Goal: Task Accomplishment & Management: Manage account settings

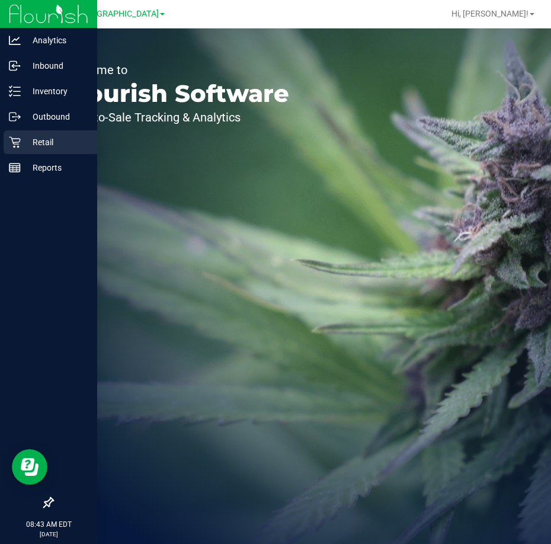
click at [47, 137] on p "Retail" at bounding box center [56, 142] width 71 height 14
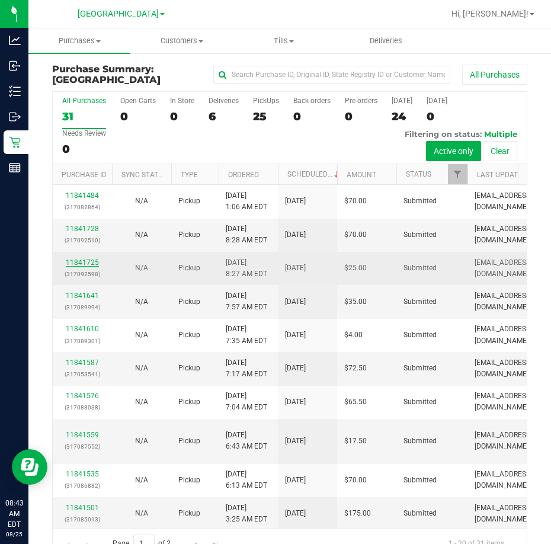
click at [89, 260] on link "11841725" at bounding box center [82, 262] width 33 height 8
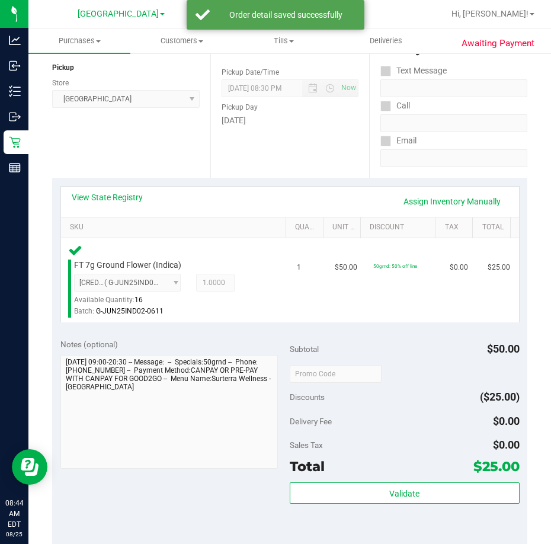
scroll to position [178, 0]
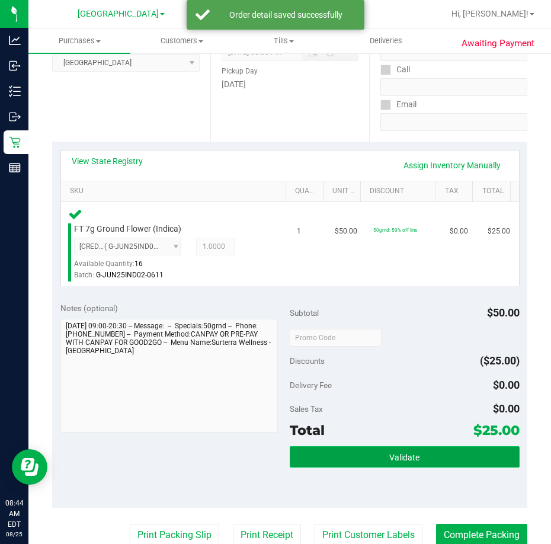
click at [393, 449] on button "Validate" at bounding box center [405, 456] width 230 height 21
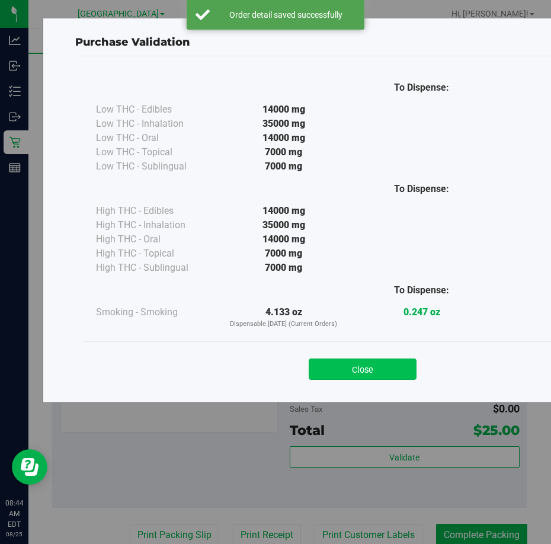
click at [342, 374] on button "Close" at bounding box center [363, 368] width 108 height 21
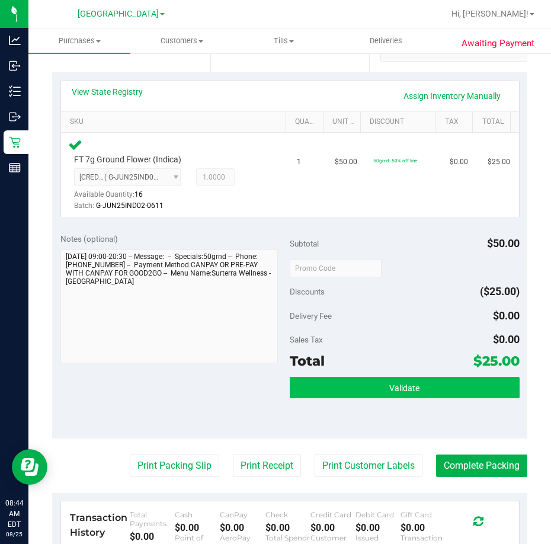
scroll to position [356, 0]
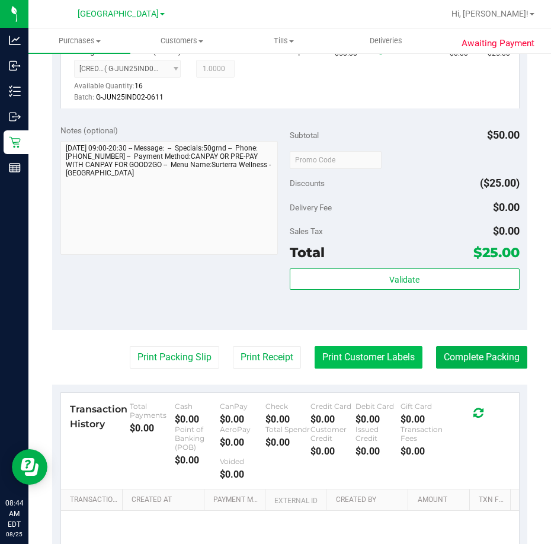
click at [350, 354] on button "Print Customer Labels" at bounding box center [369, 357] width 108 height 23
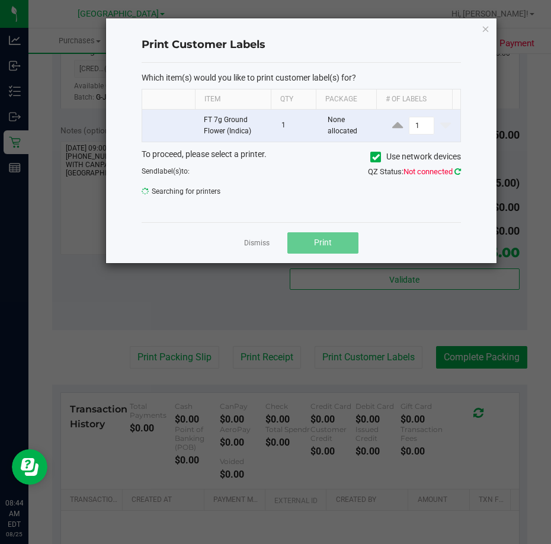
click at [457, 170] on icon at bounding box center [457, 172] width 7 height 8
click at [258, 245] on link "Dismiss" at bounding box center [256, 243] width 25 height 10
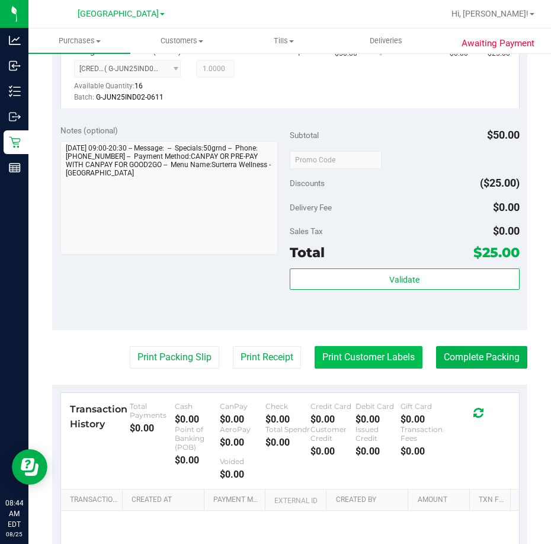
click at [351, 362] on button "Print Customer Labels" at bounding box center [369, 357] width 108 height 23
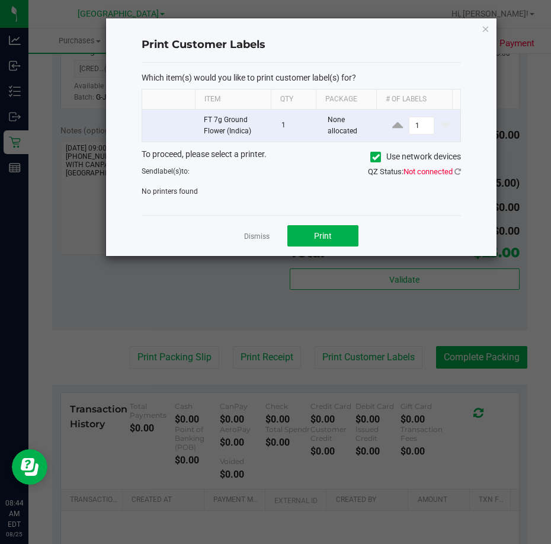
click at [189, 170] on span "Send label(s) to:" at bounding box center [166, 171] width 48 height 8
click at [461, 171] on icon at bounding box center [457, 172] width 7 height 8
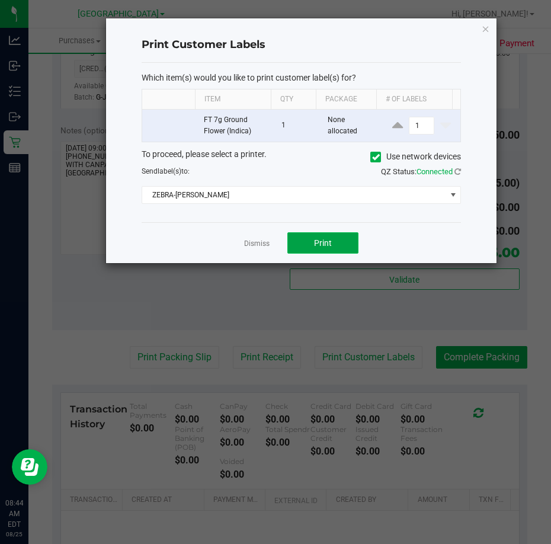
click at [317, 239] on span "Print" at bounding box center [323, 242] width 18 height 9
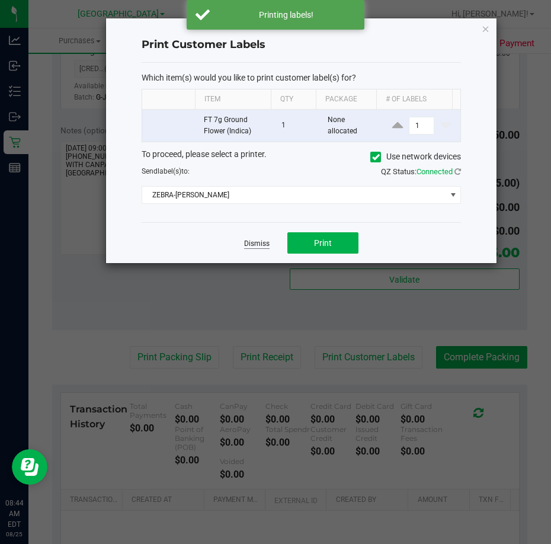
click at [254, 245] on link "Dismiss" at bounding box center [256, 244] width 25 height 10
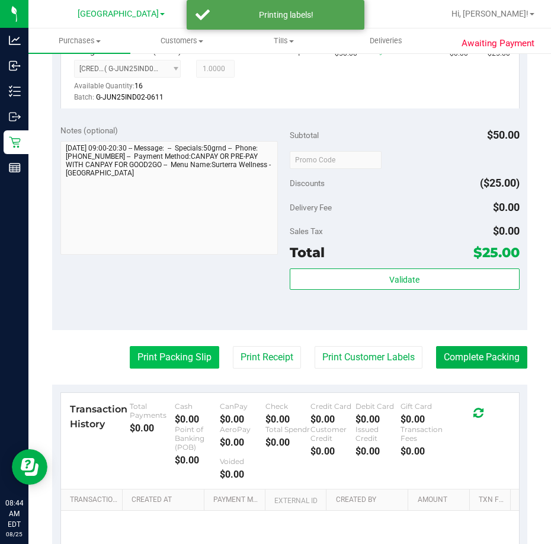
click at [185, 357] on button "Print Packing Slip" at bounding box center [174, 357] width 89 height 23
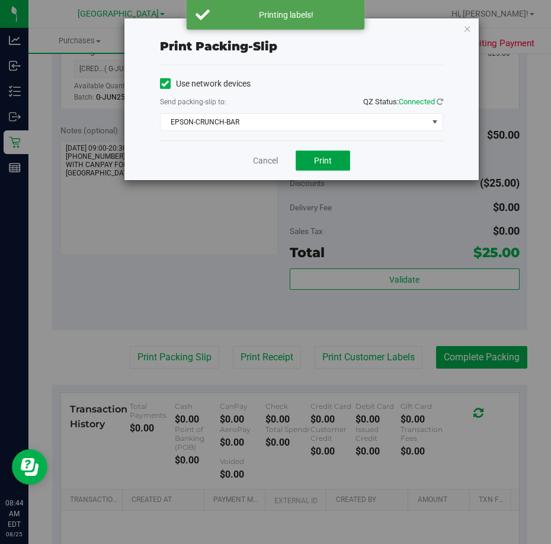
click at [313, 155] on button "Print" at bounding box center [323, 161] width 55 height 20
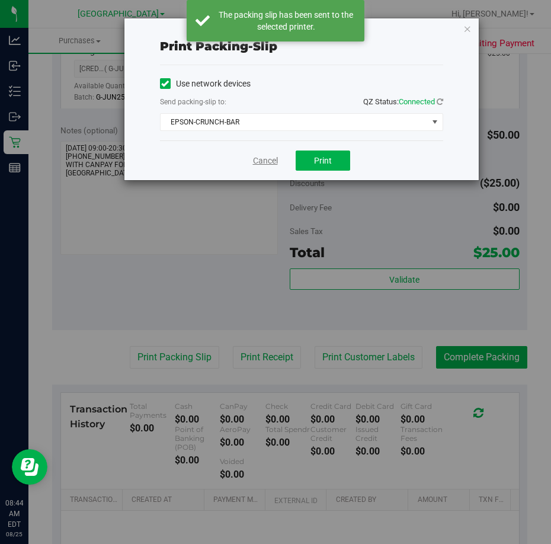
click at [270, 159] on link "Cancel" at bounding box center [265, 161] width 25 height 12
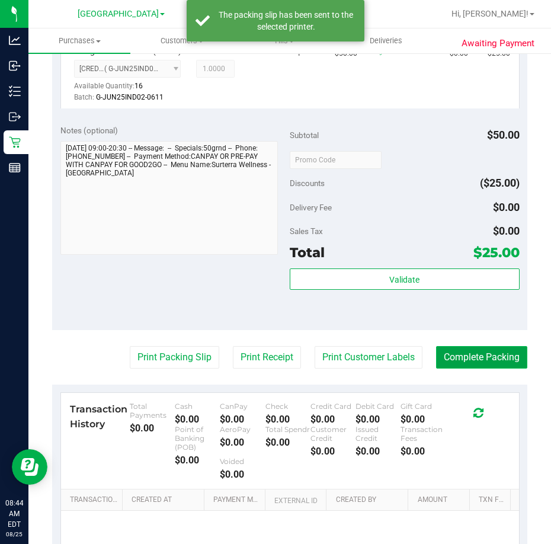
click at [468, 350] on button "Complete Packing" at bounding box center [481, 357] width 91 height 23
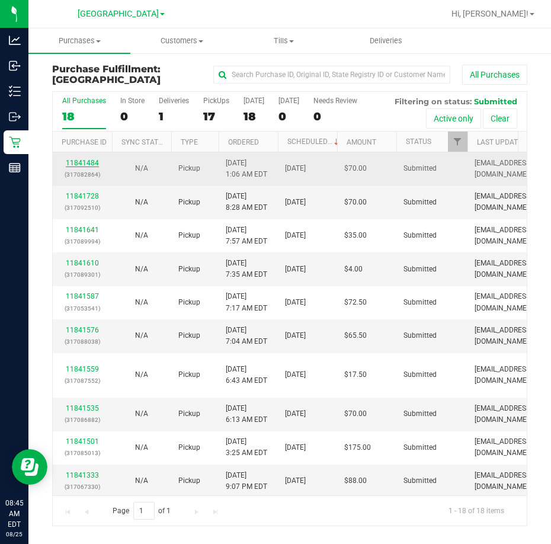
click at [82, 161] on link "11841484" at bounding box center [82, 163] width 33 height 8
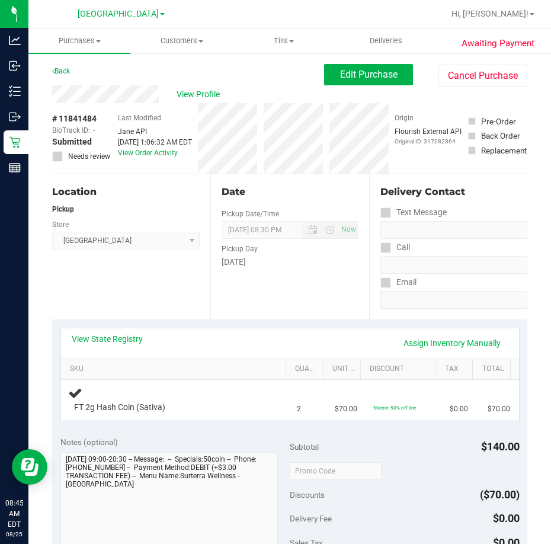
scroll to position [59, 0]
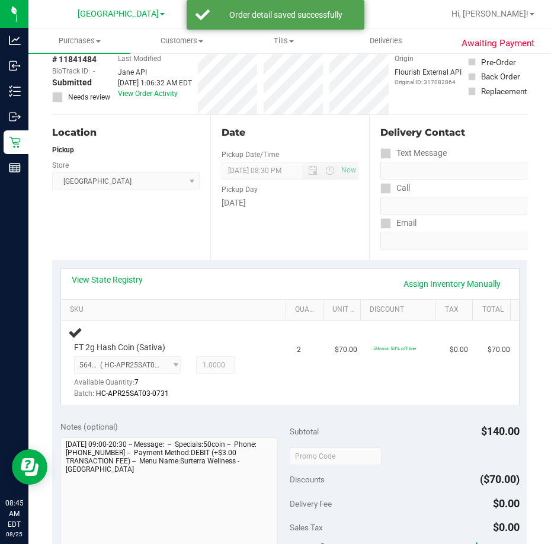
drag, startPoint x: 84, startPoint y: 162, endPoint x: -417, endPoint y: 437, distance: 571.2
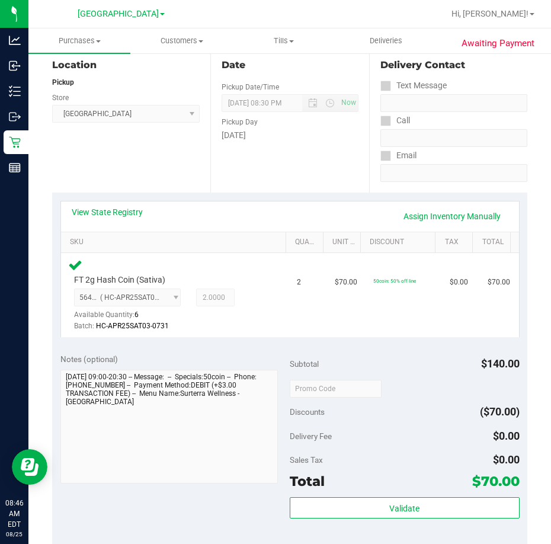
scroll to position [237, 0]
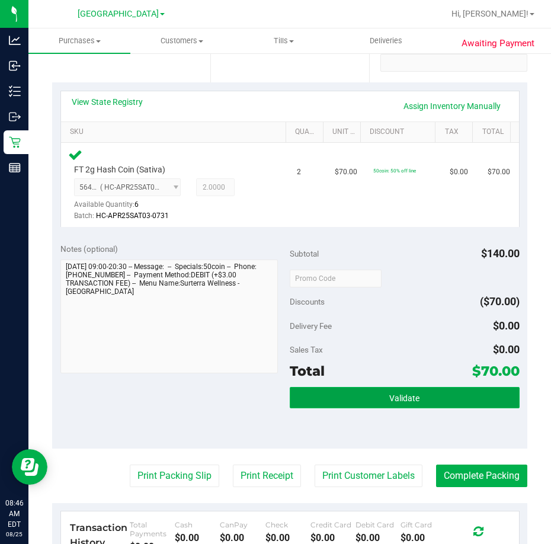
click at [332, 401] on button "Validate" at bounding box center [405, 397] width 230 height 21
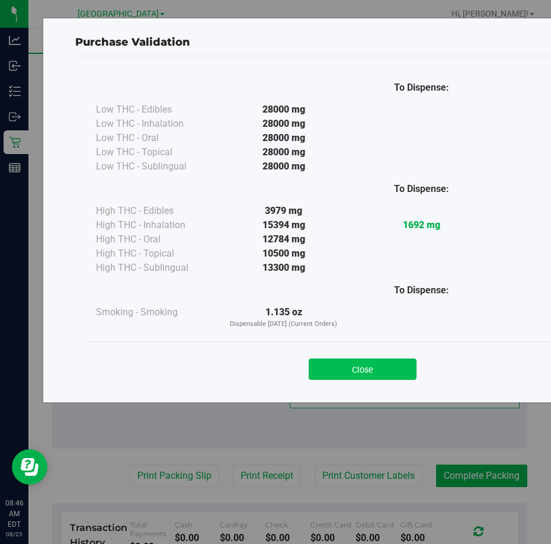
click at [341, 370] on button "Close" at bounding box center [363, 368] width 108 height 21
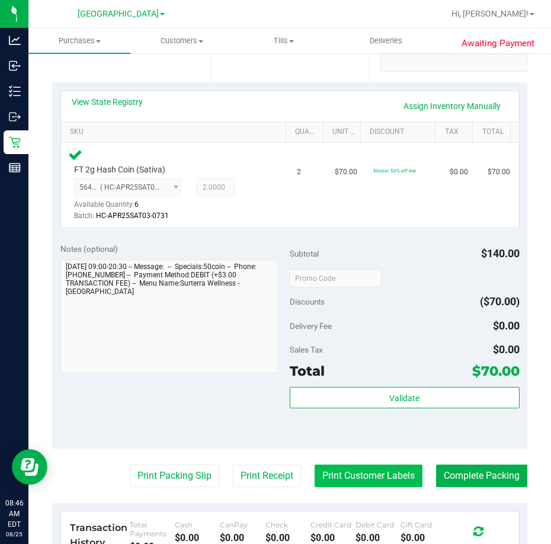
click at [340, 472] on button "Print Customer Labels" at bounding box center [369, 476] width 108 height 23
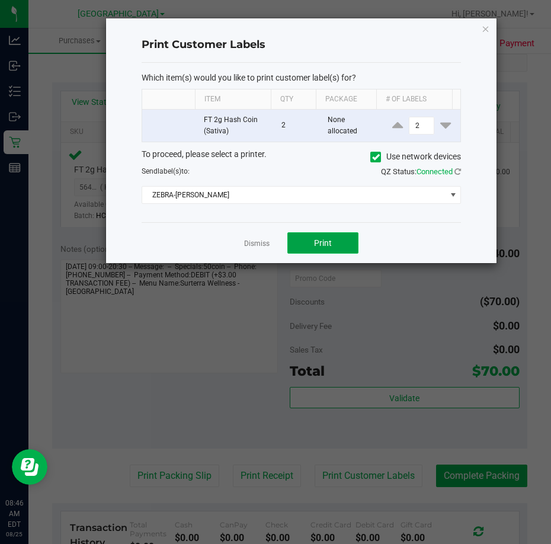
click at [315, 247] on span "Print" at bounding box center [323, 242] width 18 height 9
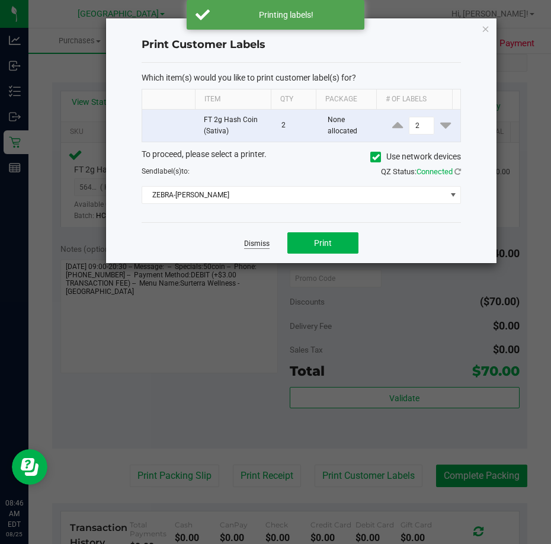
click at [253, 246] on link "Dismiss" at bounding box center [256, 244] width 25 height 10
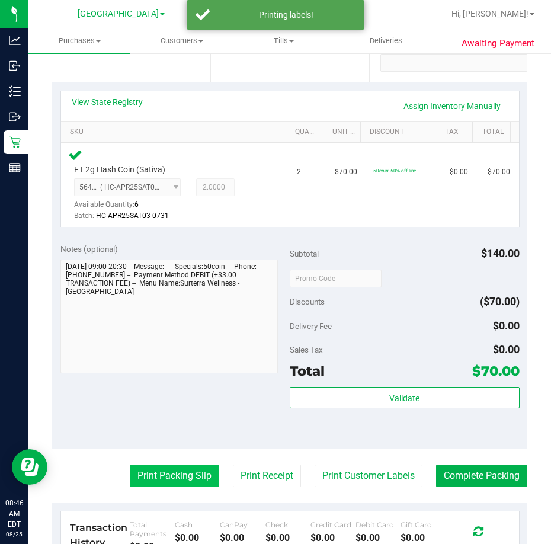
click at [176, 466] on button "Print Packing Slip" at bounding box center [174, 476] width 89 height 23
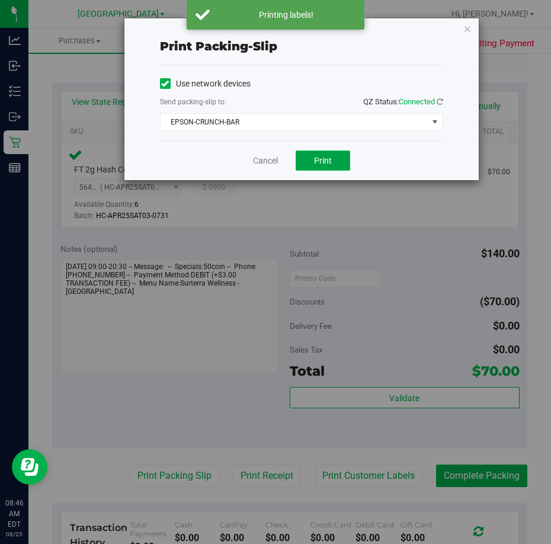
click at [301, 159] on button "Print" at bounding box center [323, 161] width 55 height 20
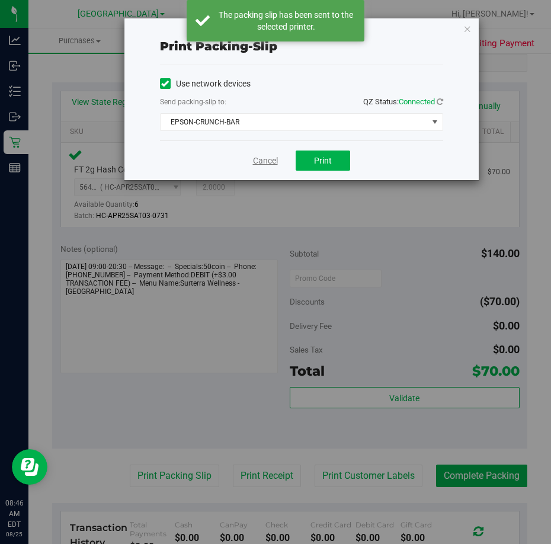
click at [264, 159] on link "Cancel" at bounding box center [265, 161] width 25 height 12
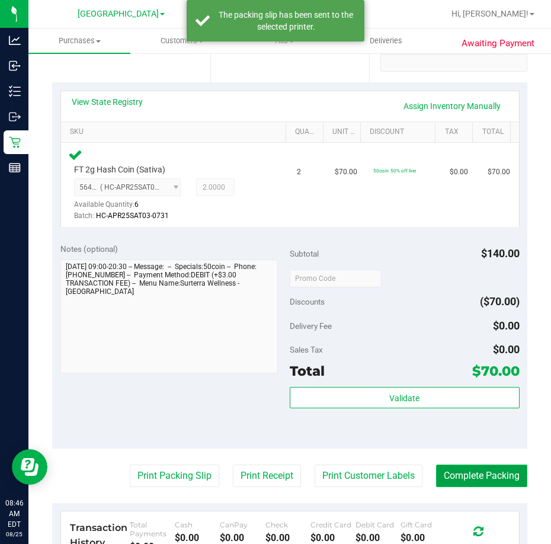
click at [463, 476] on button "Complete Packing" at bounding box center [481, 476] width 91 height 23
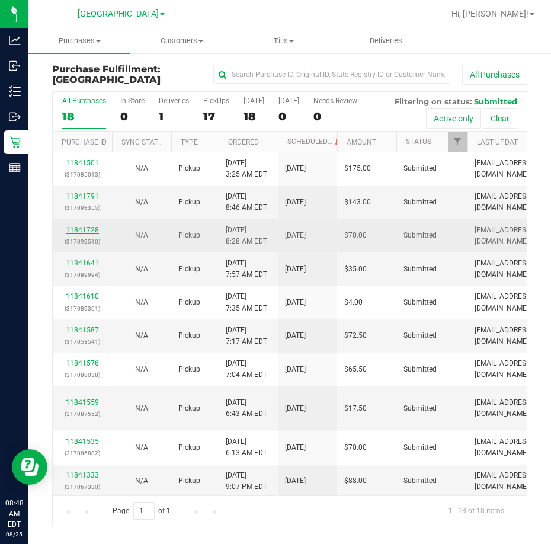
click at [79, 228] on link "11841728" at bounding box center [82, 230] width 33 height 8
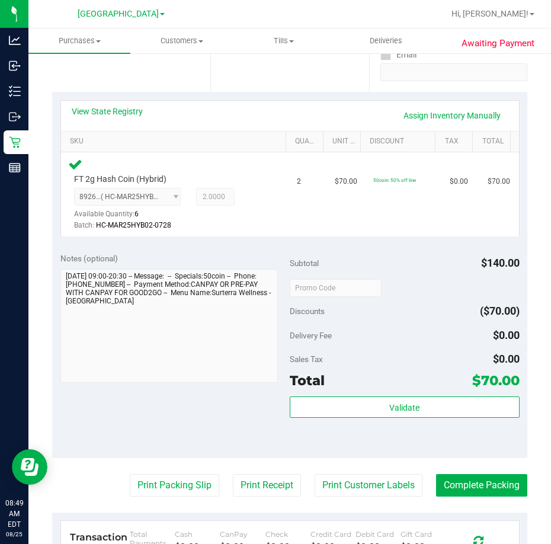
scroll to position [237, 0]
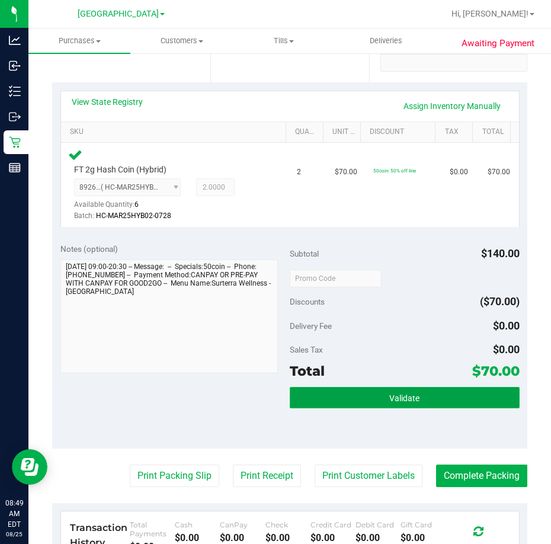
click at [376, 393] on button "Validate" at bounding box center [405, 397] width 230 height 21
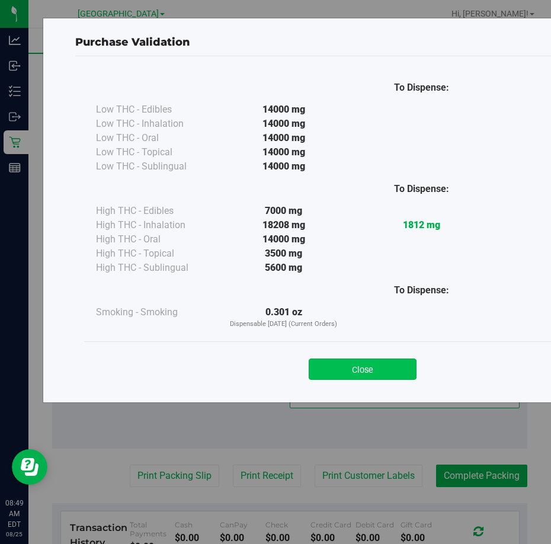
click at [381, 367] on button "Close" at bounding box center [363, 368] width 108 height 21
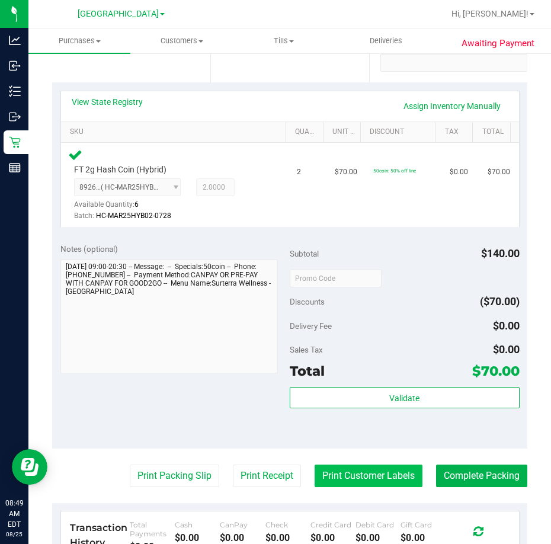
click at [369, 480] on button "Print Customer Labels" at bounding box center [369, 476] width 108 height 23
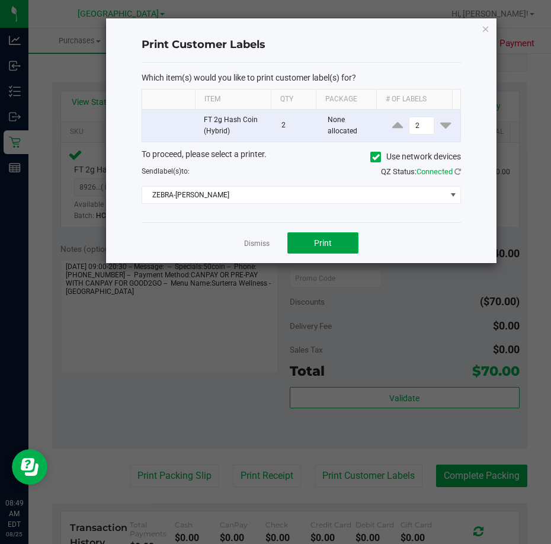
click at [319, 244] on span "Print" at bounding box center [323, 242] width 18 height 9
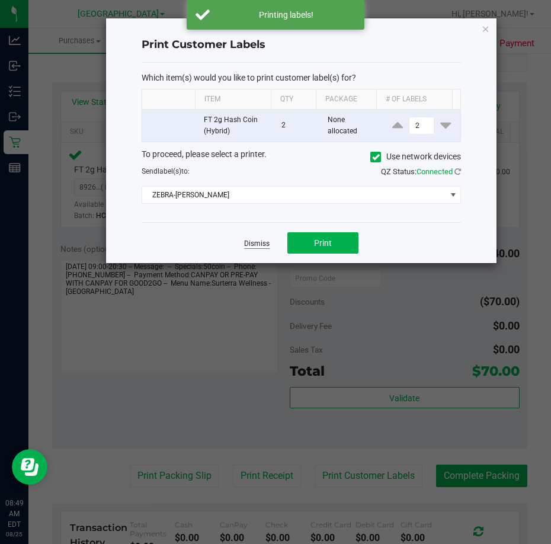
click at [254, 239] on link "Dismiss" at bounding box center [256, 244] width 25 height 10
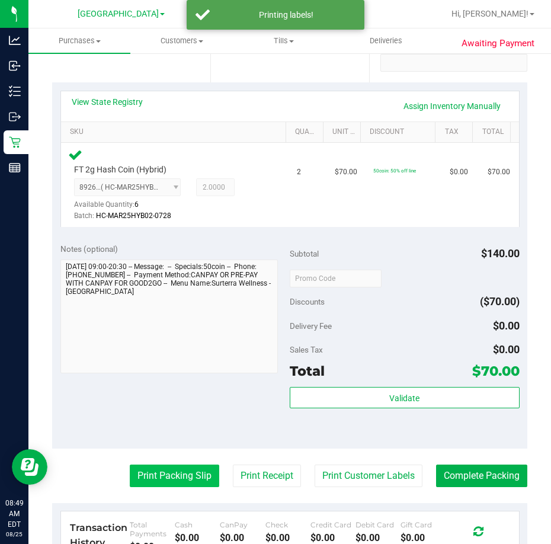
click at [166, 481] on button "Print Packing Slip" at bounding box center [174, 476] width 89 height 23
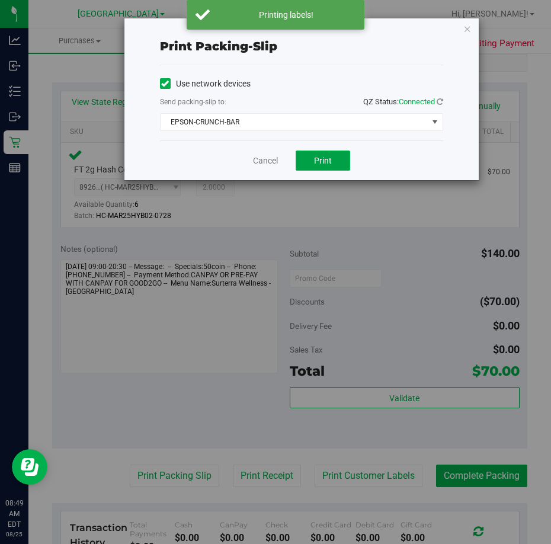
click at [337, 155] on button "Print" at bounding box center [323, 161] width 55 height 20
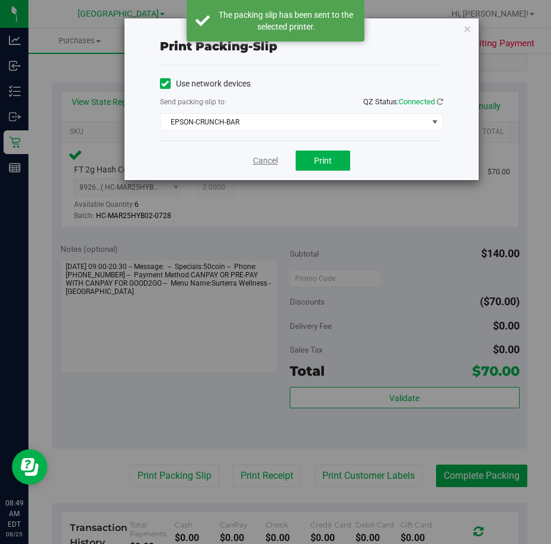
click at [262, 160] on link "Cancel" at bounding box center [265, 161] width 25 height 12
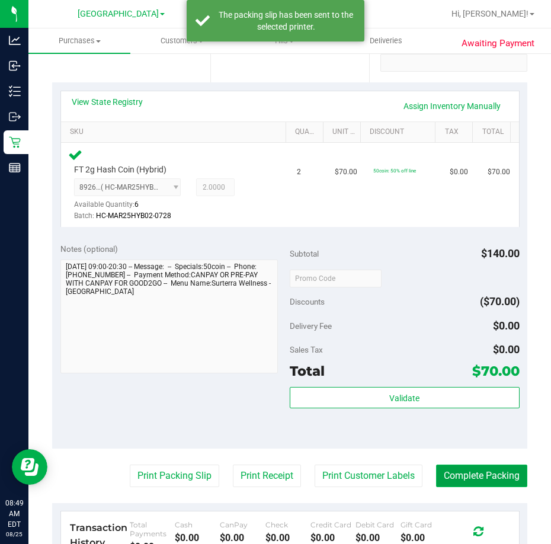
click at [473, 473] on button "Complete Packing" at bounding box center [481, 476] width 91 height 23
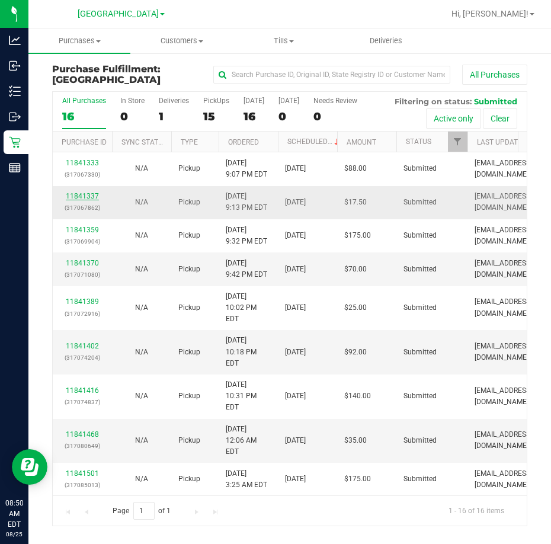
click at [92, 197] on link "11841337" at bounding box center [82, 196] width 33 height 8
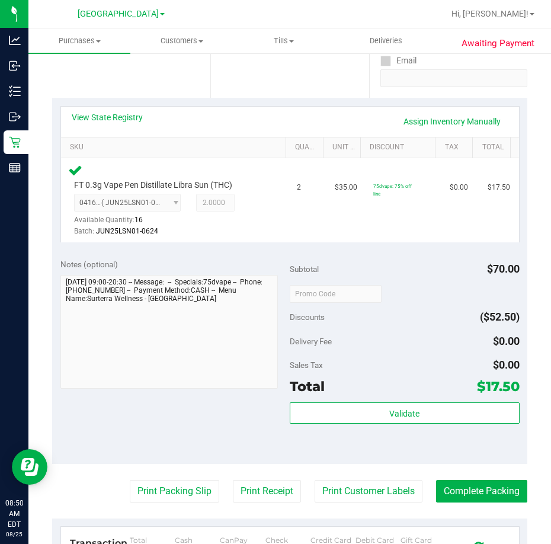
scroll to position [237, 0]
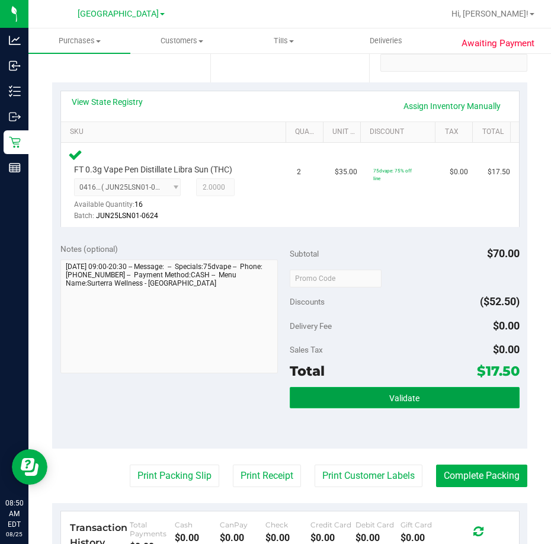
click at [402, 391] on button "Validate" at bounding box center [405, 397] width 230 height 21
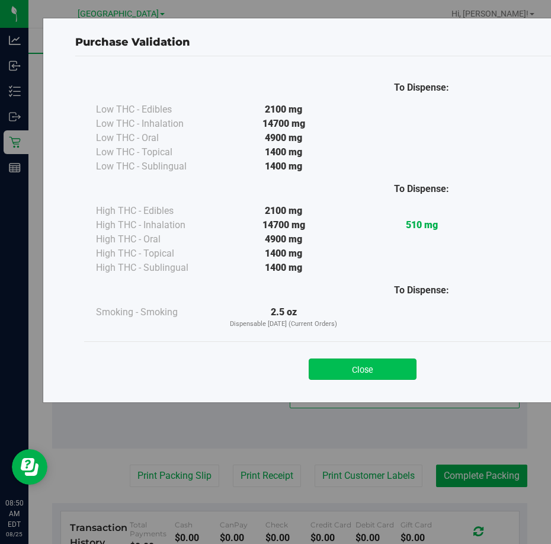
click at [371, 368] on button "Close" at bounding box center [363, 368] width 108 height 21
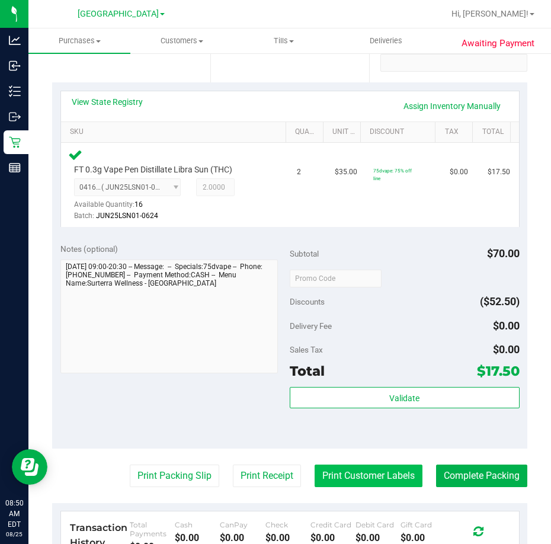
click at [349, 479] on button "Print Customer Labels" at bounding box center [369, 476] width 108 height 23
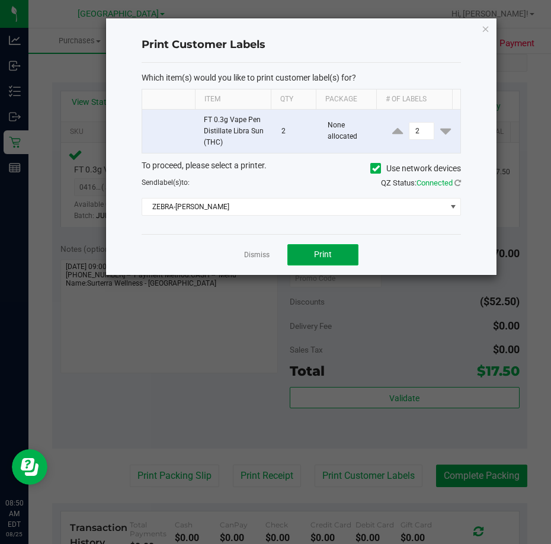
click at [319, 255] on span "Print" at bounding box center [323, 253] width 18 height 9
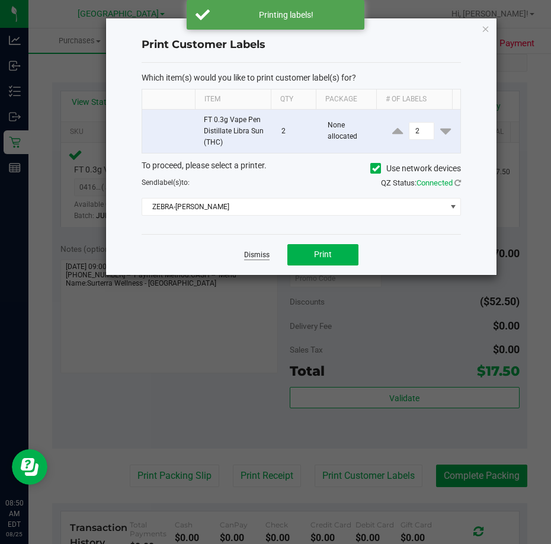
click at [255, 255] on link "Dismiss" at bounding box center [256, 255] width 25 height 10
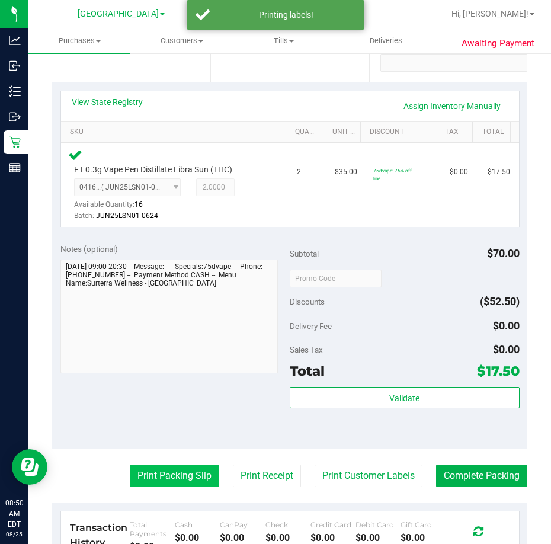
click at [161, 476] on button "Print Packing Slip" at bounding box center [174, 476] width 89 height 23
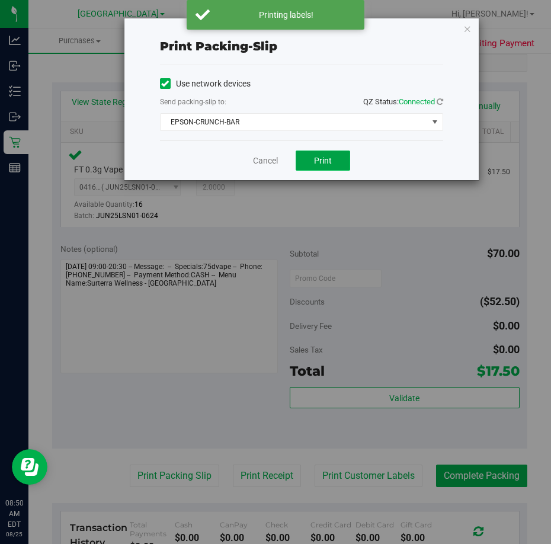
click at [321, 162] on span "Print" at bounding box center [323, 160] width 18 height 9
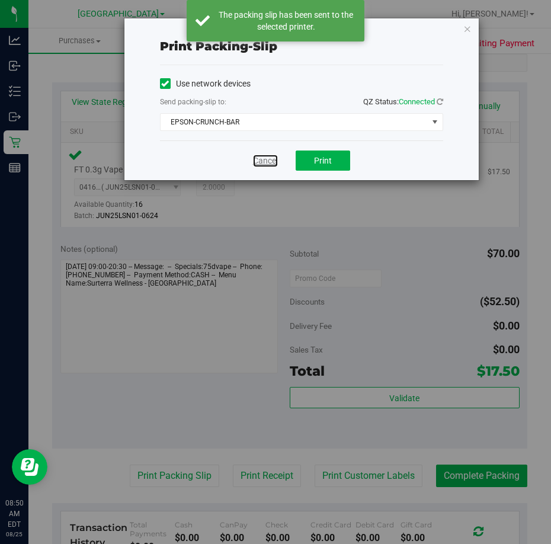
click at [267, 155] on link "Cancel" at bounding box center [265, 161] width 25 height 12
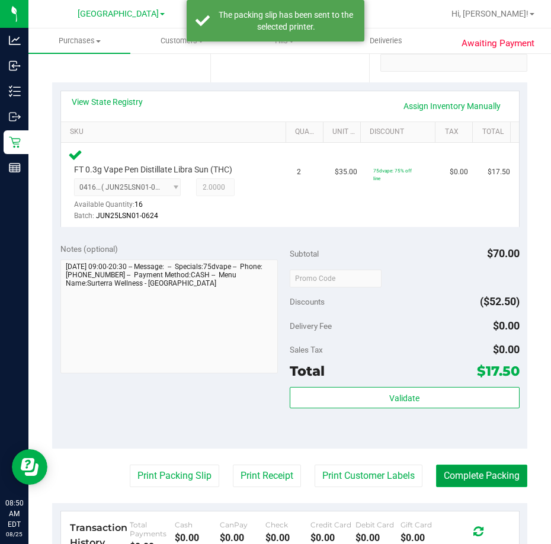
click at [450, 479] on button "Complete Packing" at bounding box center [481, 476] width 91 height 23
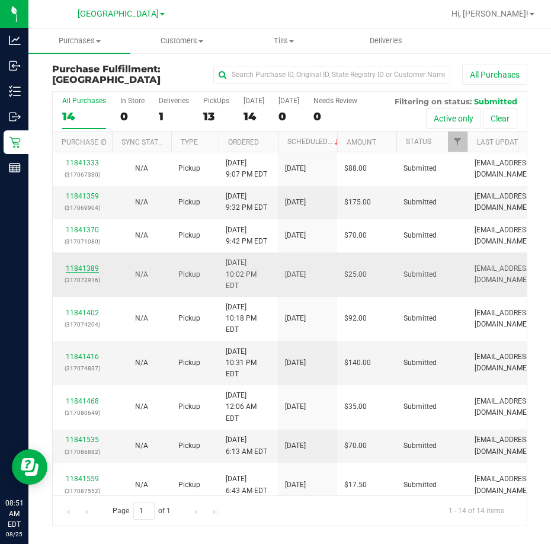
click at [90, 264] on link "11841389" at bounding box center [82, 268] width 33 height 8
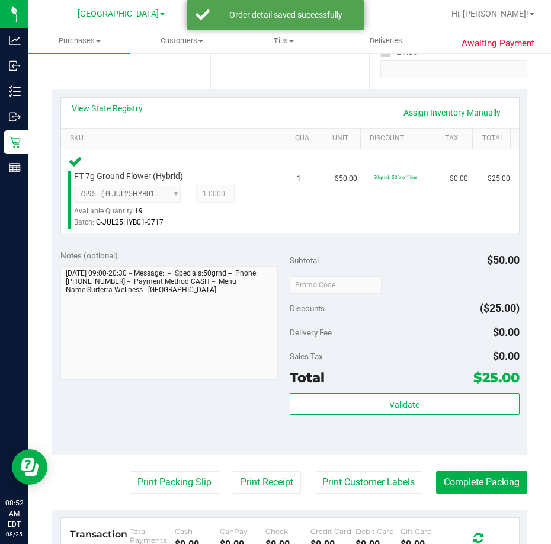
scroll to position [237, 0]
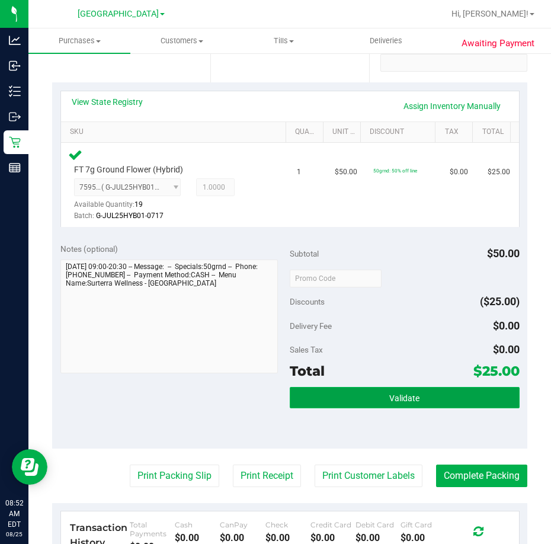
click at [364, 388] on button "Validate" at bounding box center [405, 397] width 230 height 21
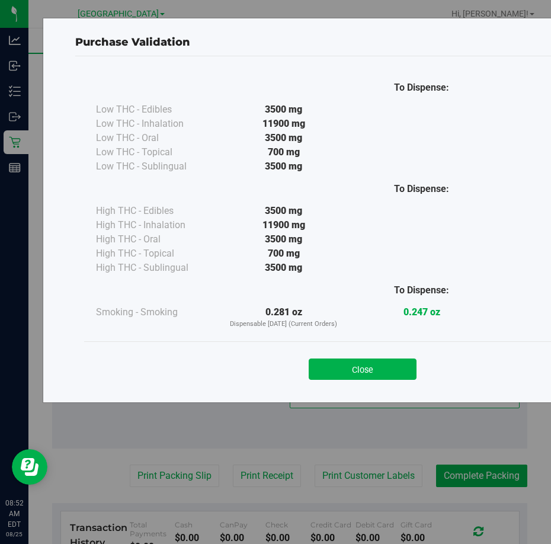
click at [370, 358] on div "Close" at bounding box center [362, 366] width 539 height 30
click at [369, 371] on button "Close" at bounding box center [363, 368] width 108 height 21
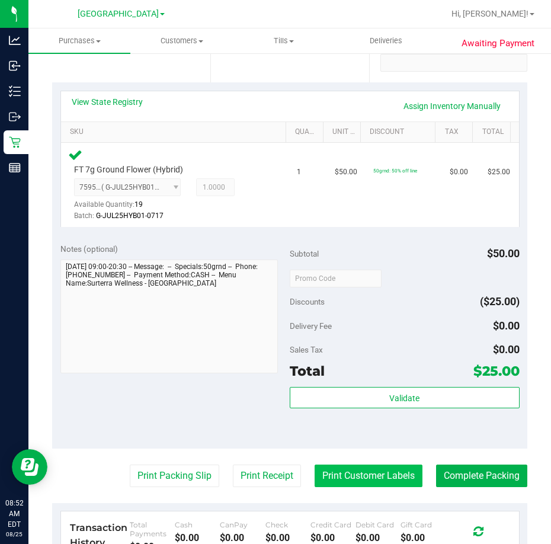
click at [349, 475] on button "Print Customer Labels" at bounding box center [369, 476] width 108 height 23
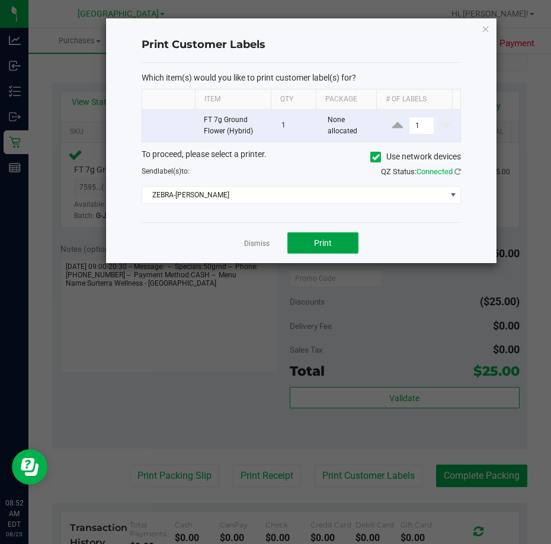
click at [306, 238] on button "Print" at bounding box center [322, 242] width 71 height 21
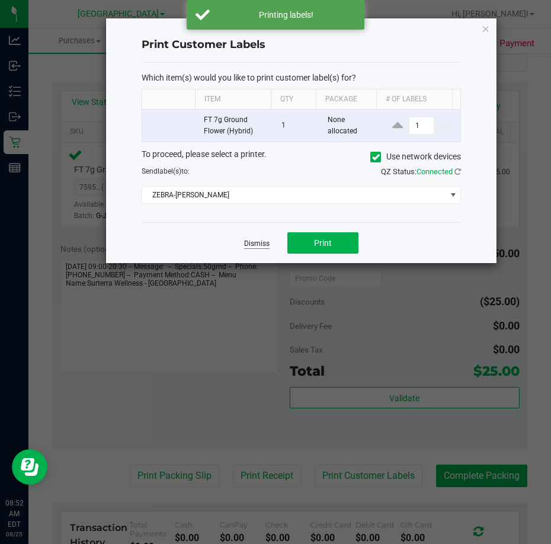
click at [259, 242] on link "Dismiss" at bounding box center [256, 244] width 25 height 10
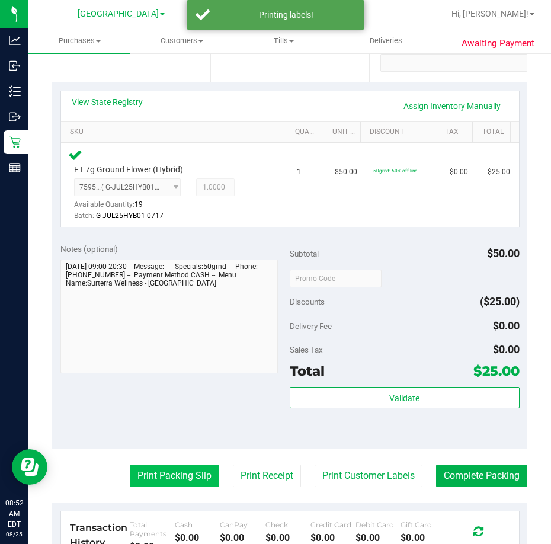
click at [174, 473] on button "Print Packing Slip" at bounding box center [174, 476] width 89 height 23
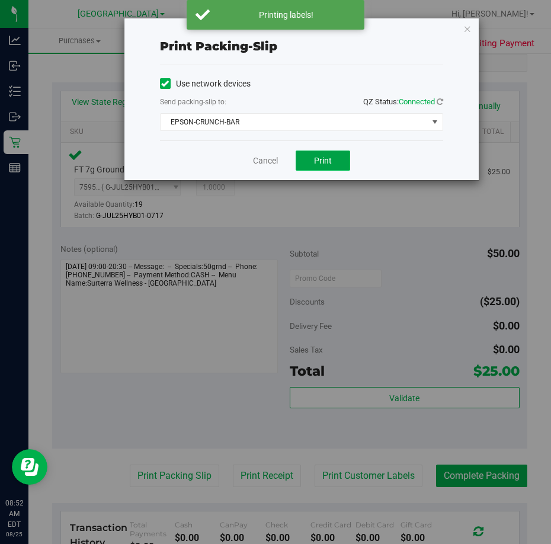
click at [326, 159] on span "Print" at bounding box center [323, 160] width 18 height 9
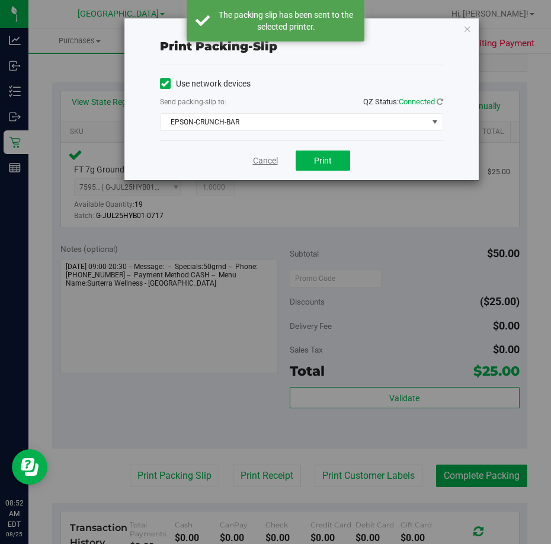
click at [271, 162] on link "Cancel" at bounding box center [265, 161] width 25 height 12
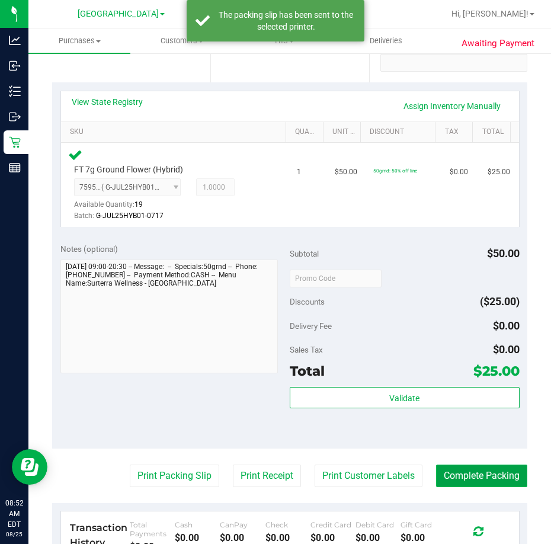
click at [489, 473] on button "Complete Packing" at bounding box center [481, 476] width 91 height 23
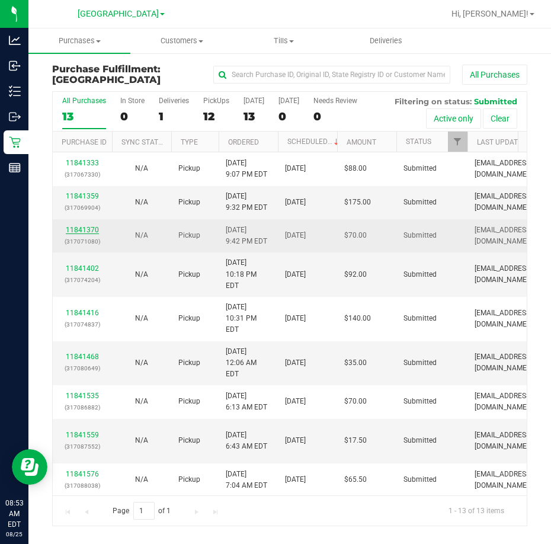
click at [95, 227] on link "11841370" at bounding box center [82, 230] width 33 height 8
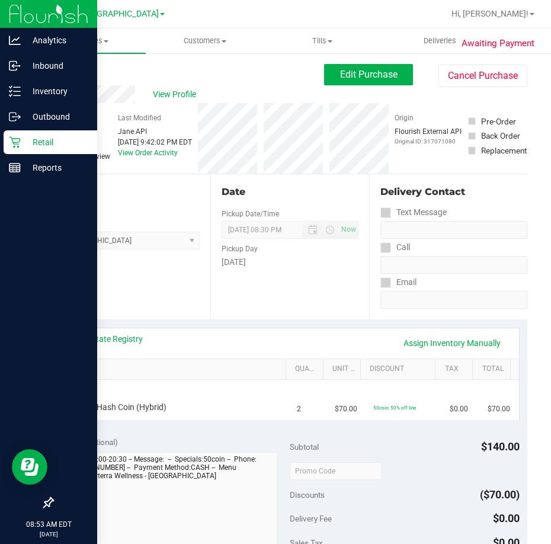
click at [48, 134] on div "Retail" at bounding box center [51, 142] width 94 height 24
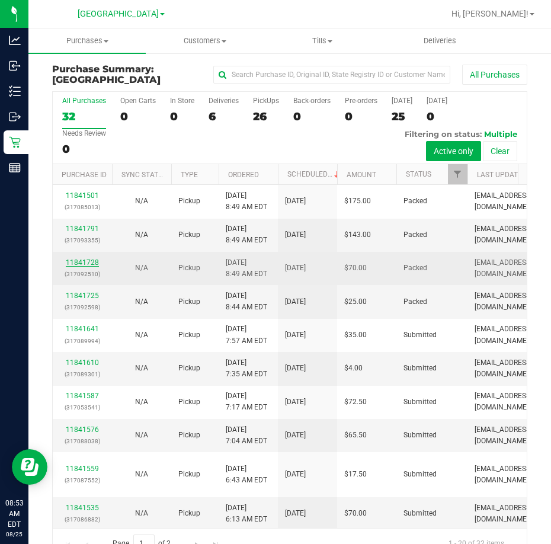
click at [85, 267] on link "11841728" at bounding box center [82, 262] width 33 height 8
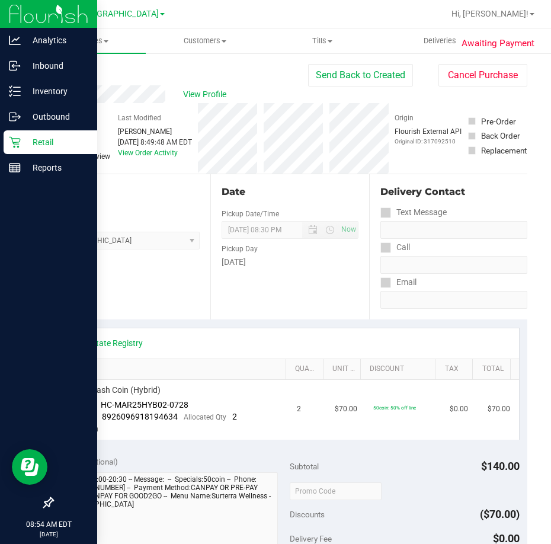
click at [41, 139] on p "Retail" at bounding box center [56, 142] width 71 height 14
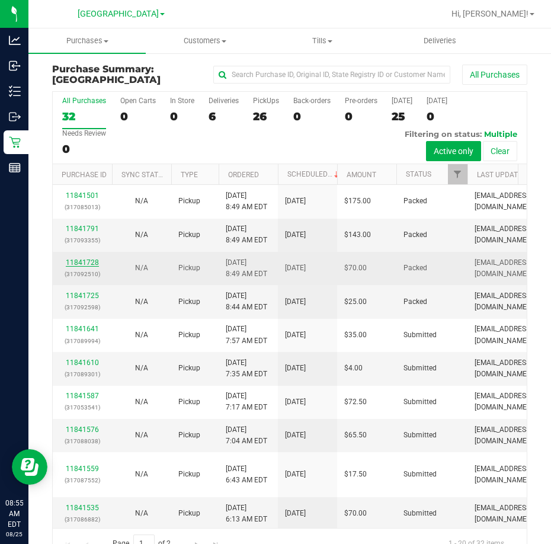
click at [90, 267] on link "11841728" at bounding box center [82, 262] width 33 height 8
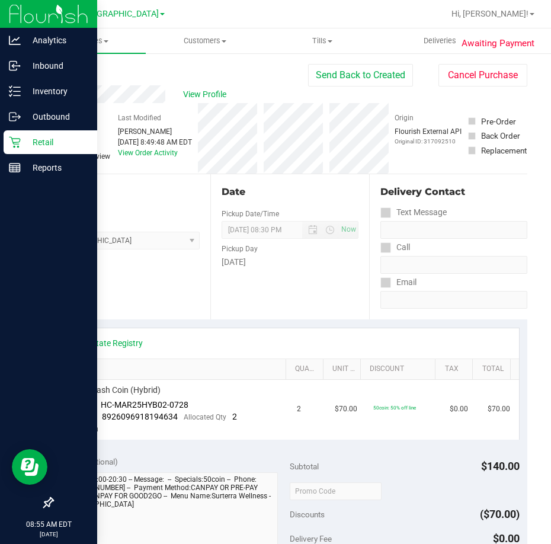
click at [46, 140] on p "Retail" at bounding box center [56, 142] width 71 height 14
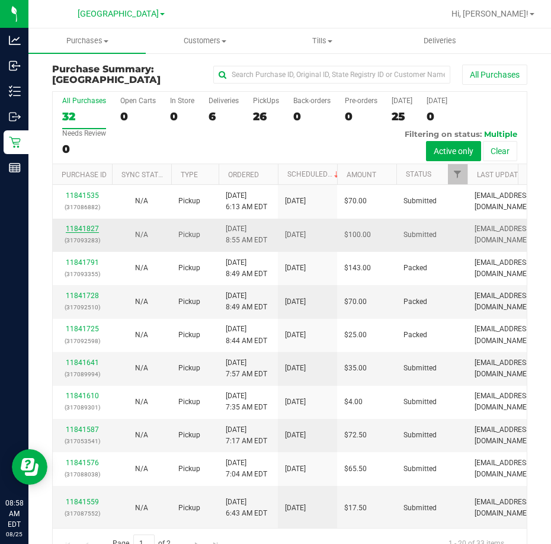
click at [89, 226] on link "11841827" at bounding box center [82, 229] width 33 height 8
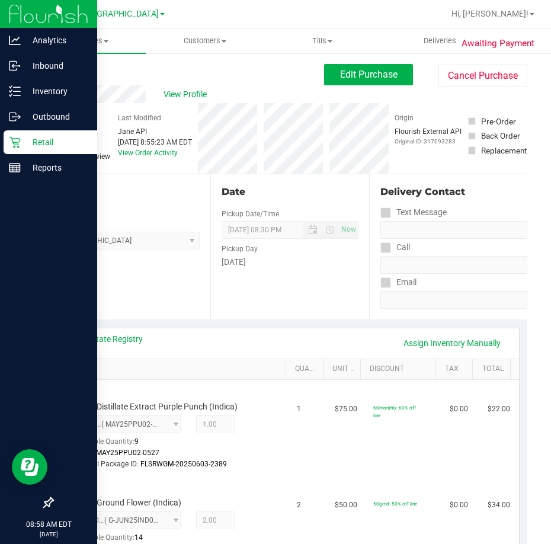
click at [43, 140] on p "Retail" at bounding box center [56, 142] width 71 height 14
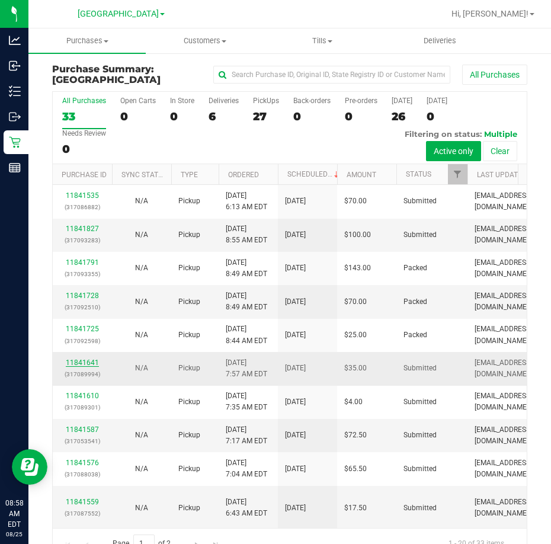
click at [93, 367] on link "11841641" at bounding box center [82, 362] width 33 height 8
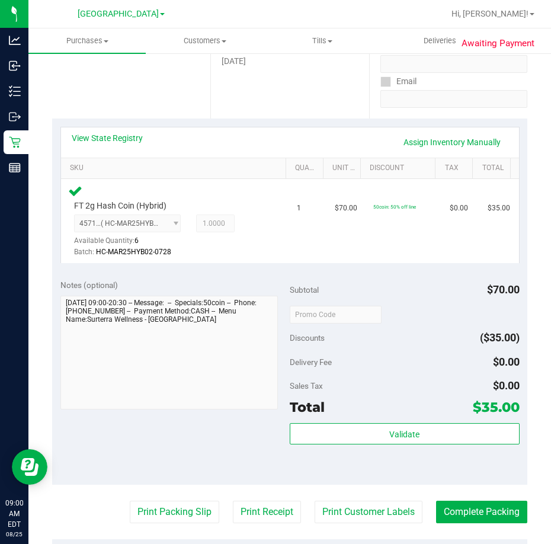
scroll to position [237, 0]
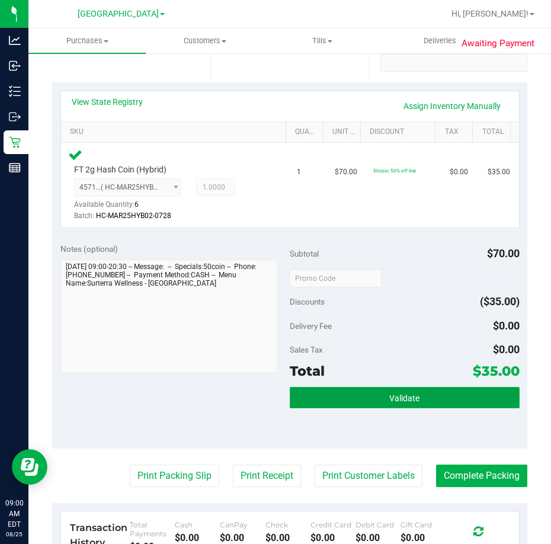
click at [389, 395] on span "Validate" at bounding box center [404, 397] width 30 height 9
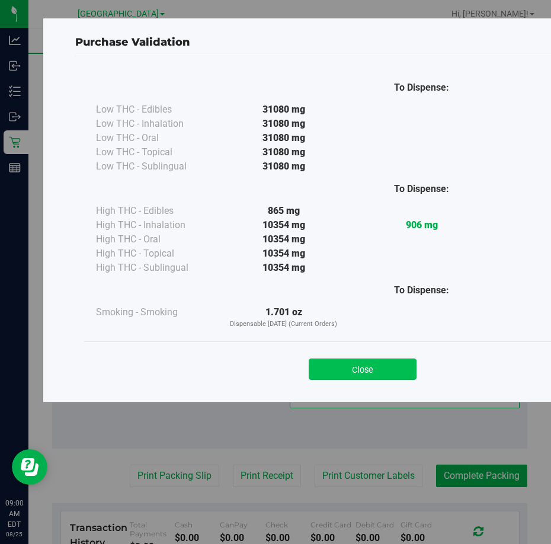
click at [358, 363] on button "Close" at bounding box center [363, 368] width 108 height 21
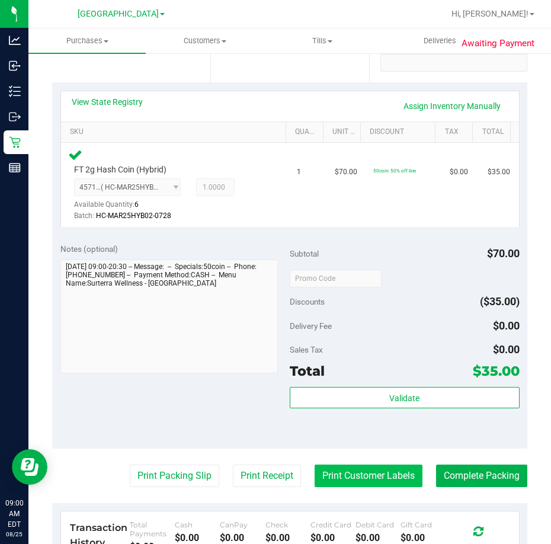
click at [350, 476] on button "Print Customer Labels" at bounding box center [369, 476] width 108 height 23
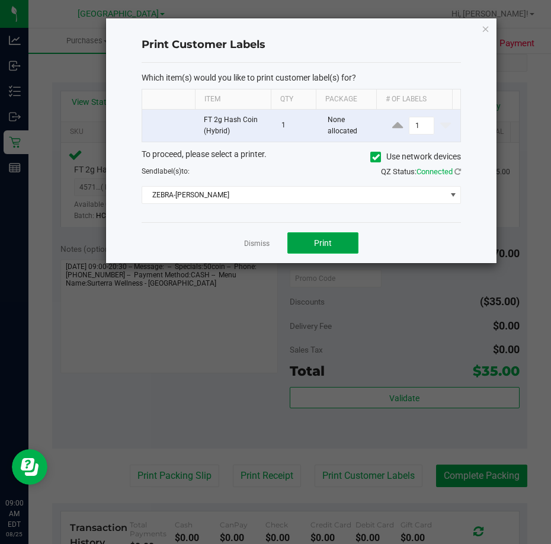
click at [310, 235] on button "Print" at bounding box center [322, 242] width 71 height 21
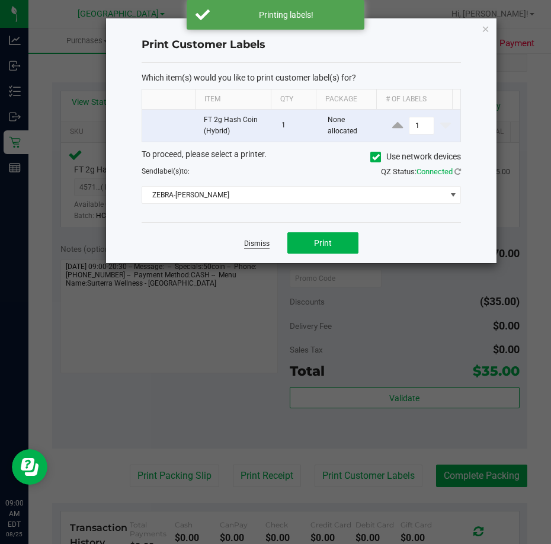
click at [254, 244] on link "Dismiss" at bounding box center [256, 244] width 25 height 10
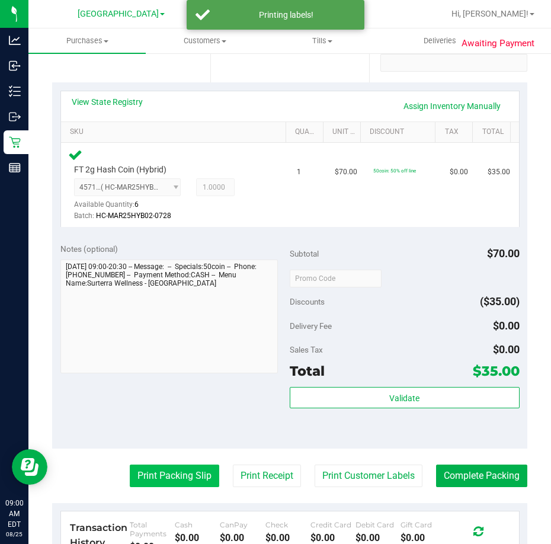
click at [164, 475] on button "Print Packing Slip" at bounding box center [174, 476] width 89 height 23
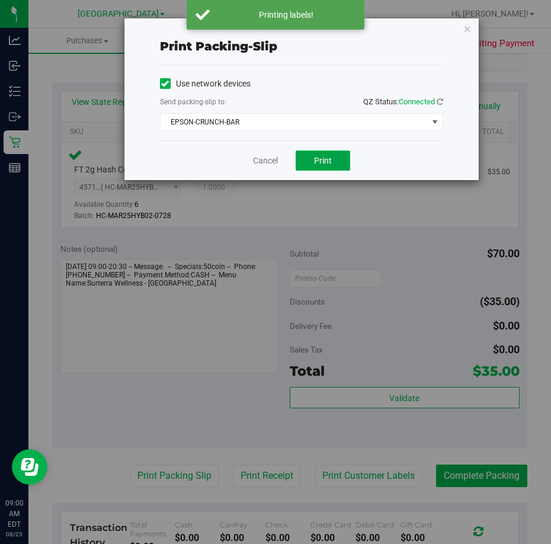
click at [311, 156] on button "Print" at bounding box center [323, 161] width 55 height 20
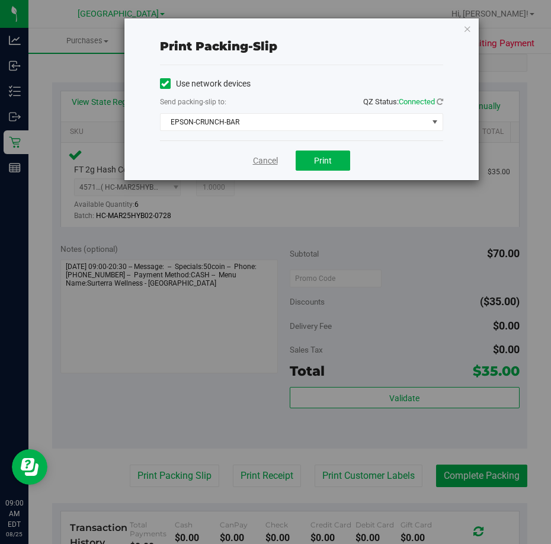
click at [270, 164] on link "Cancel" at bounding box center [265, 161] width 25 height 12
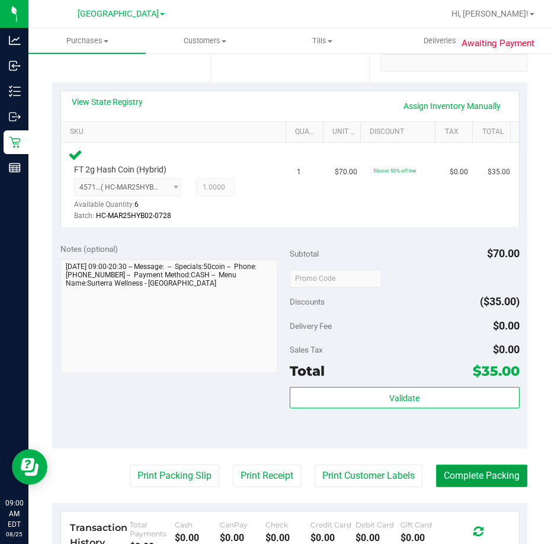
click at [443, 475] on button "Complete Packing" at bounding box center [481, 476] width 91 height 23
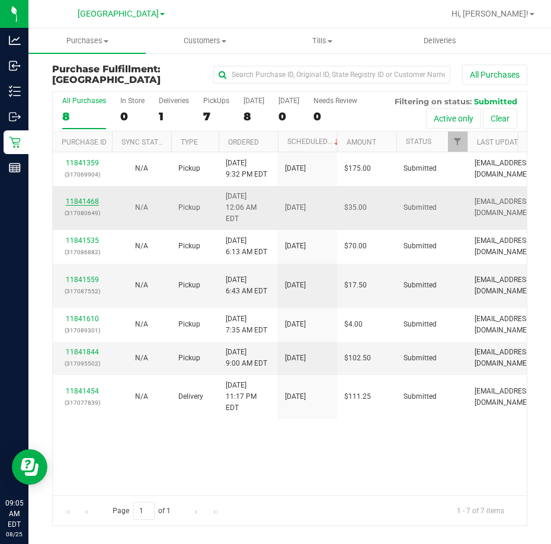
click at [79, 197] on link "11841468" at bounding box center [82, 201] width 33 height 8
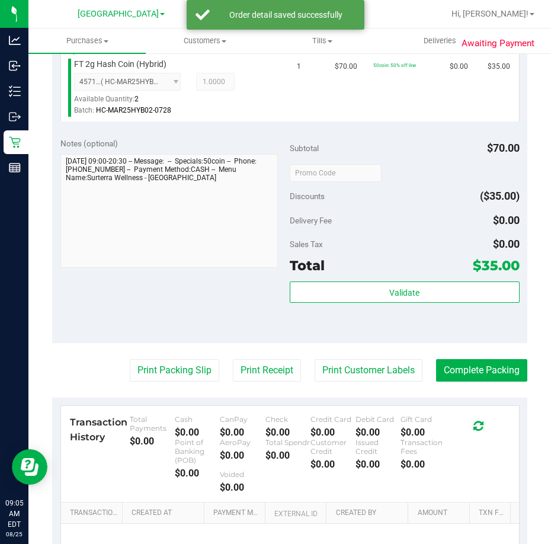
scroll to position [356, 0]
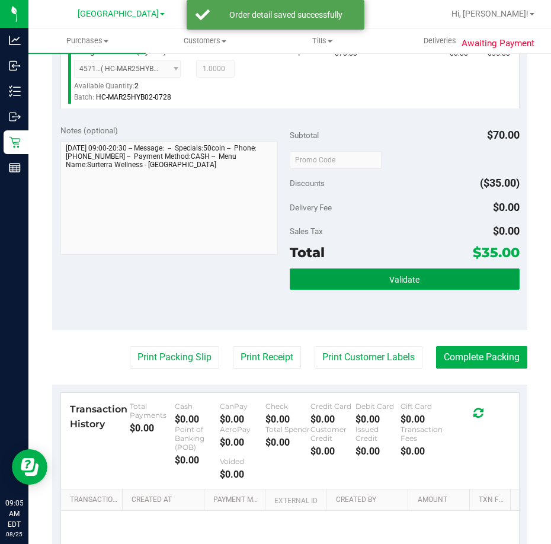
click at [351, 276] on button "Validate" at bounding box center [405, 278] width 230 height 21
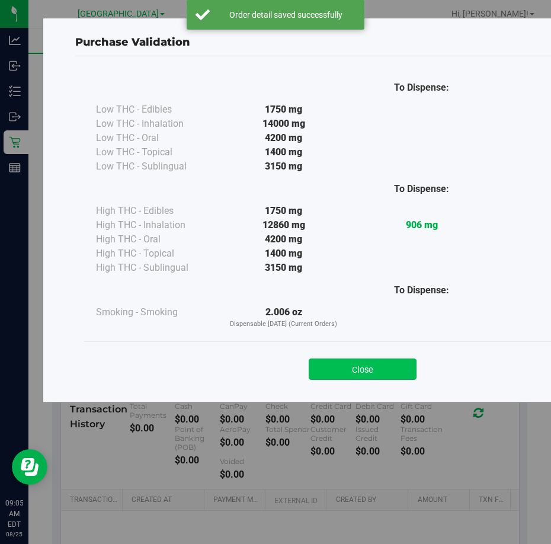
click at [378, 364] on button "Close" at bounding box center [363, 368] width 108 height 21
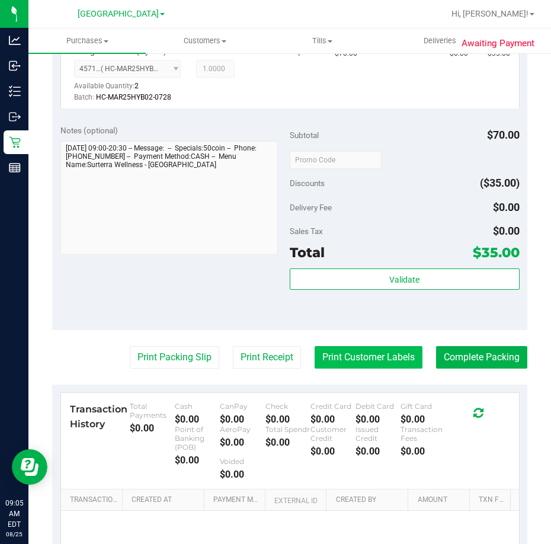
click at [368, 348] on button "Print Customer Labels" at bounding box center [369, 357] width 108 height 23
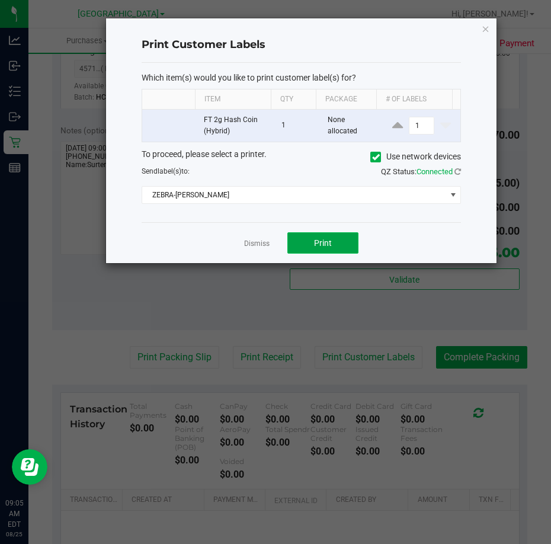
click at [321, 245] on span "Print" at bounding box center [323, 242] width 18 height 9
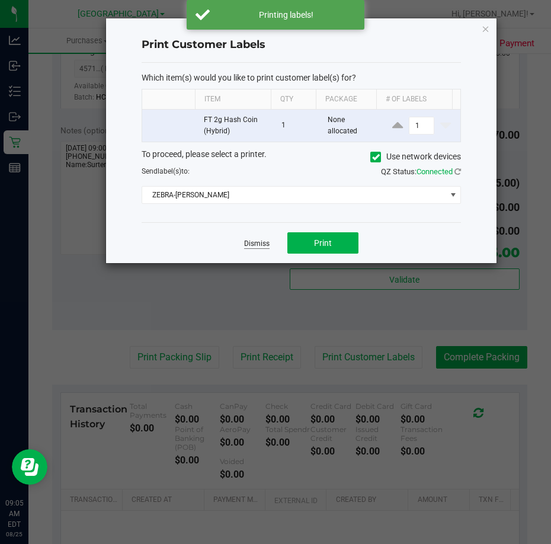
click at [250, 241] on link "Dismiss" at bounding box center [256, 244] width 25 height 10
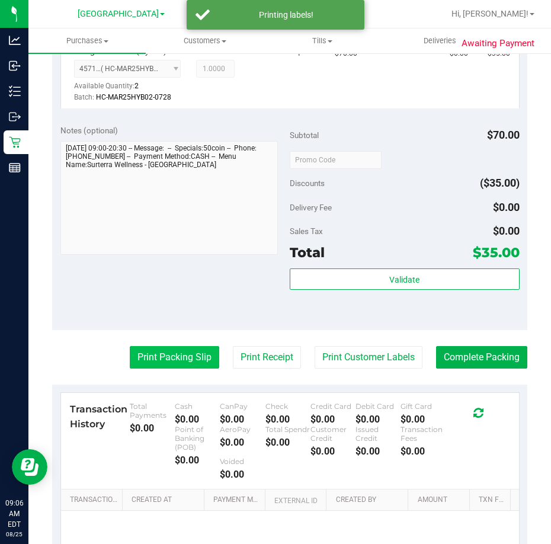
click at [142, 348] on button "Print Packing Slip" at bounding box center [174, 357] width 89 height 23
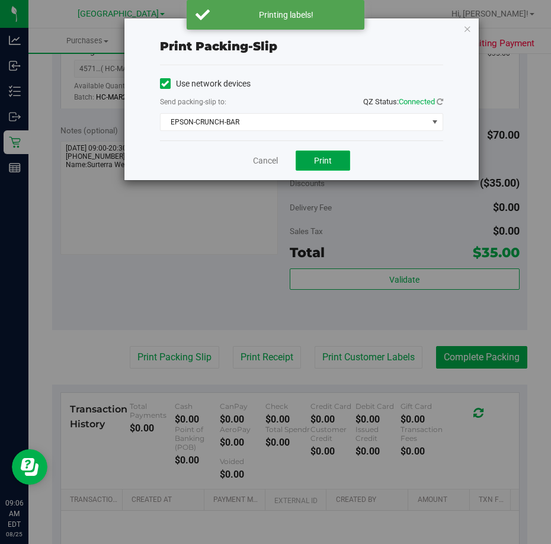
click at [332, 162] on button "Print" at bounding box center [323, 161] width 55 height 20
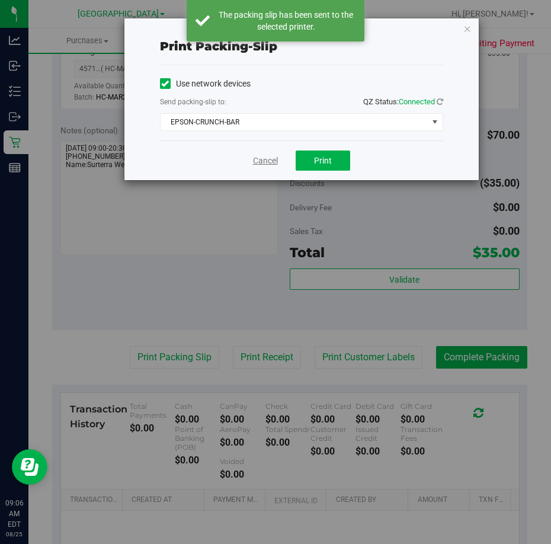
click at [258, 161] on link "Cancel" at bounding box center [265, 161] width 25 height 12
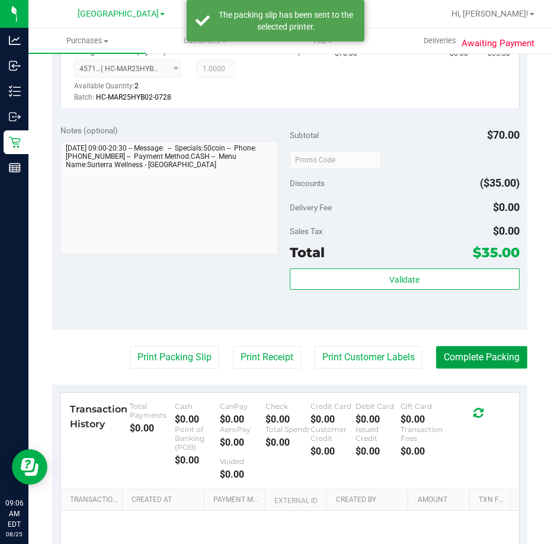
click at [465, 360] on button "Complete Packing" at bounding box center [481, 357] width 91 height 23
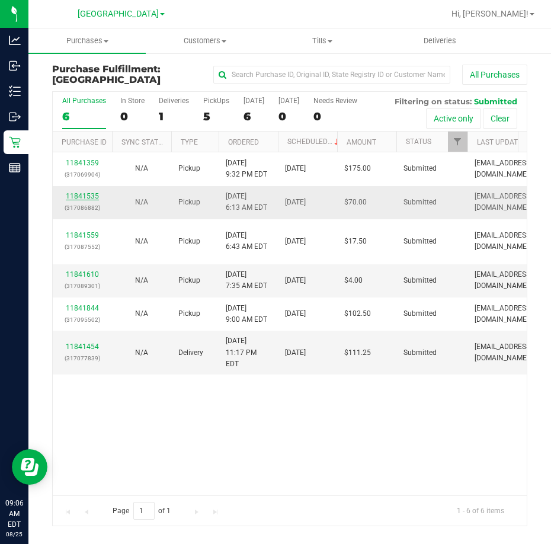
click at [84, 193] on link "11841535" at bounding box center [82, 196] width 33 height 8
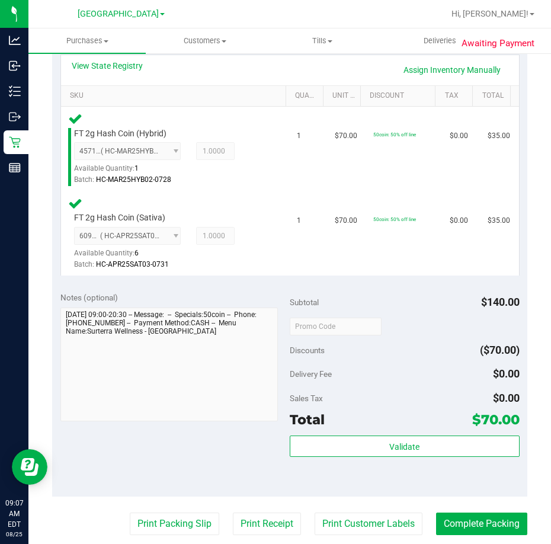
scroll to position [296, 0]
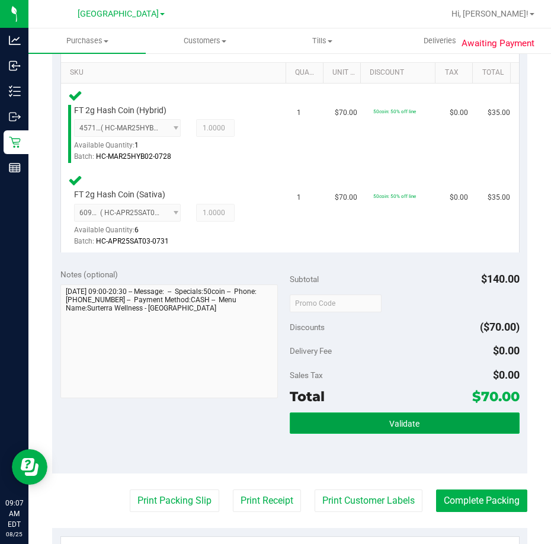
click at [356, 421] on button "Validate" at bounding box center [405, 422] width 230 height 21
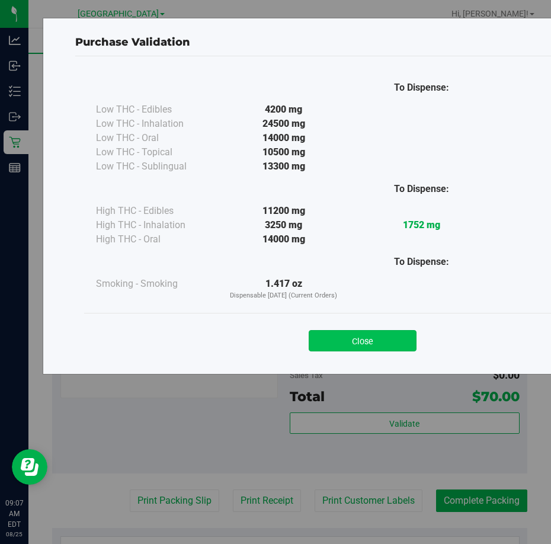
click at [340, 338] on button "Close" at bounding box center [363, 340] width 108 height 21
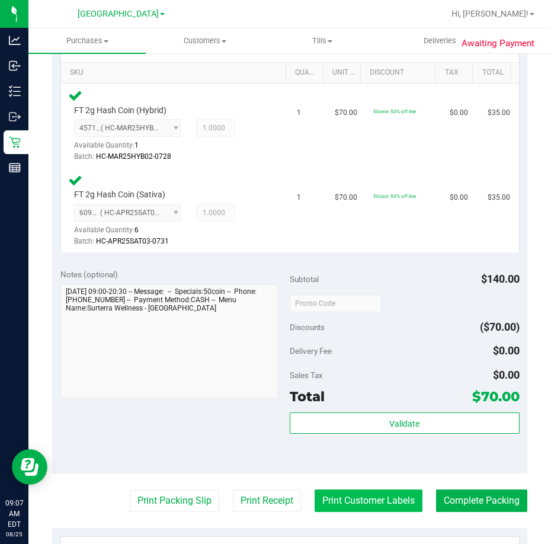
click at [369, 499] on button "Print Customer Labels" at bounding box center [369, 500] width 108 height 23
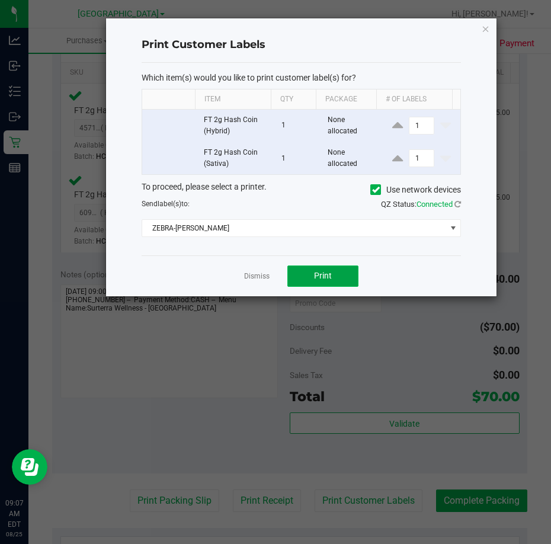
click at [327, 274] on span "Print" at bounding box center [323, 275] width 18 height 9
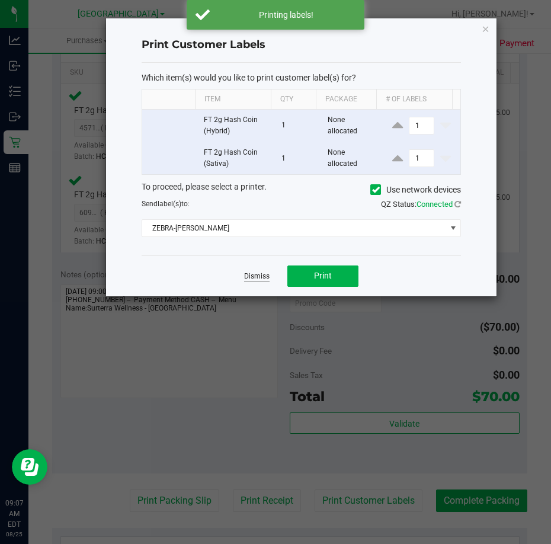
click at [249, 273] on link "Dismiss" at bounding box center [256, 276] width 25 height 10
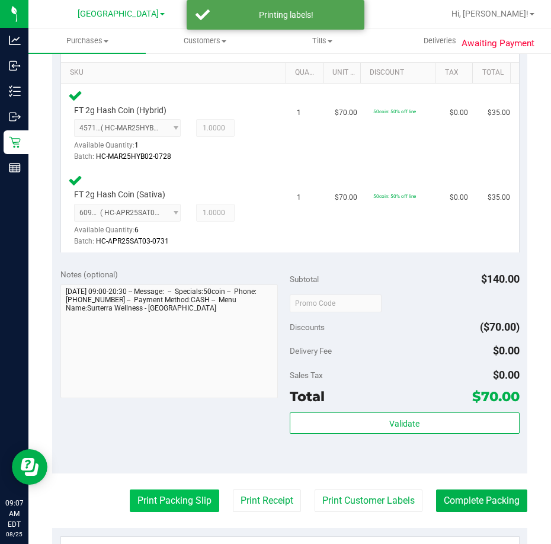
click at [155, 507] on button "Print Packing Slip" at bounding box center [174, 500] width 89 height 23
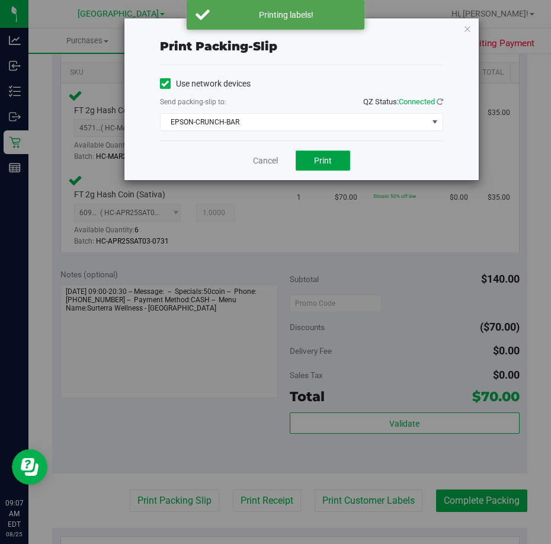
click at [316, 161] on span "Print" at bounding box center [323, 160] width 18 height 9
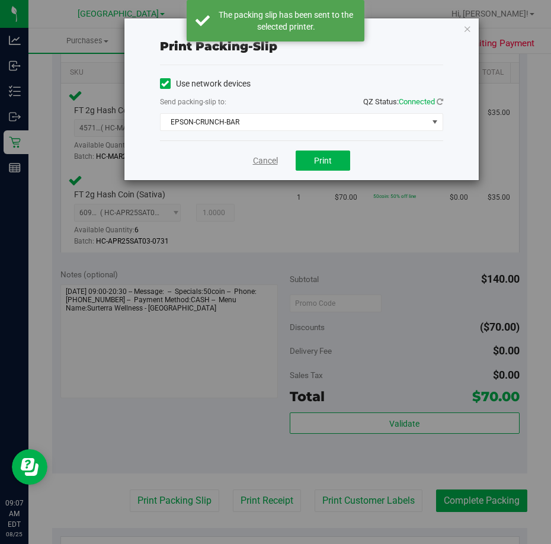
click at [277, 161] on link "Cancel" at bounding box center [265, 161] width 25 height 12
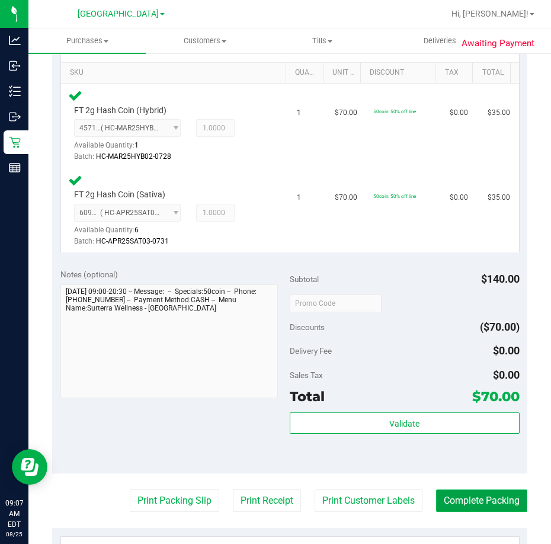
click at [472, 498] on button "Complete Packing" at bounding box center [481, 500] width 91 height 23
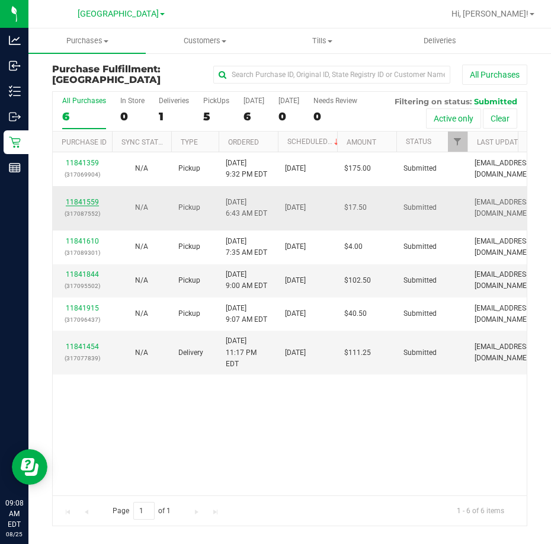
click at [79, 204] on link "11841559" at bounding box center [82, 202] width 33 height 8
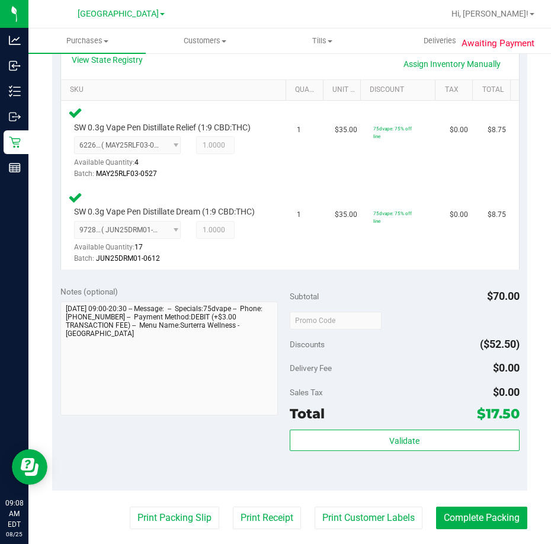
scroll to position [356, 0]
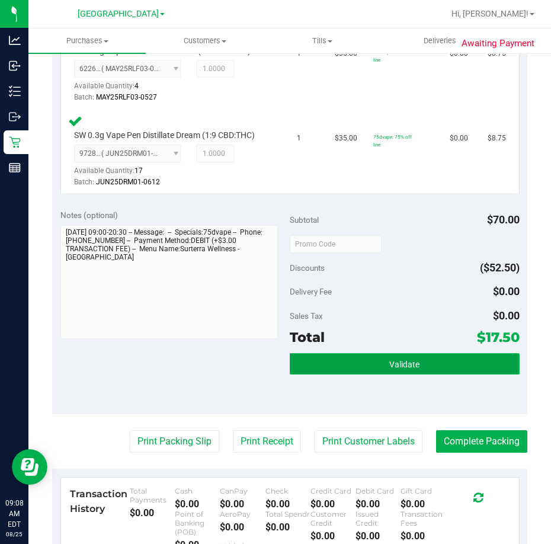
click at [366, 364] on button "Validate" at bounding box center [405, 363] width 230 height 21
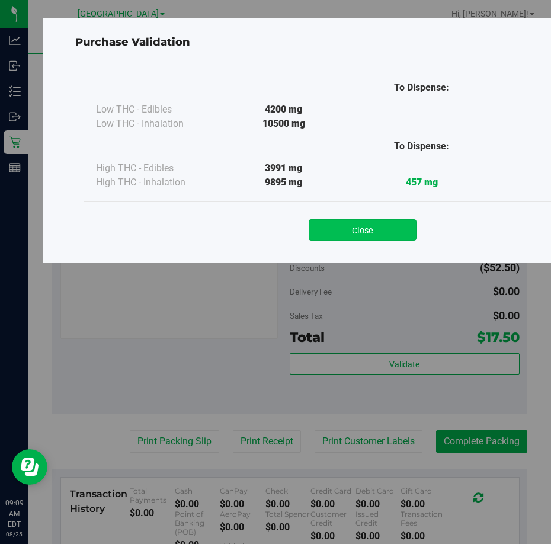
click at [353, 225] on button "Close" at bounding box center [363, 229] width 108 height 21
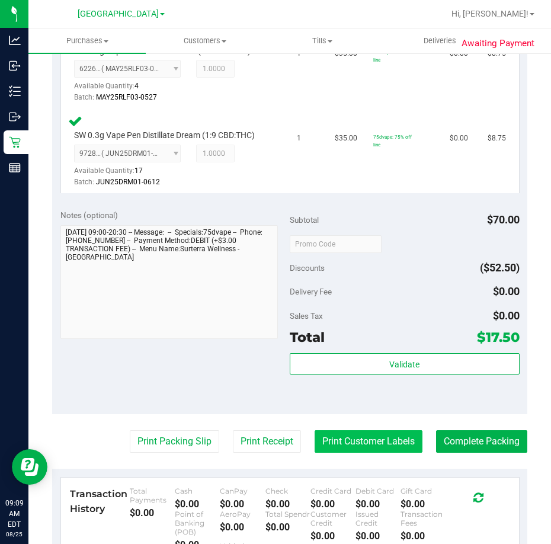
click at [356, 439] on button "Print Customer Labels" at bounding box center [369, 441] width 108 height 23
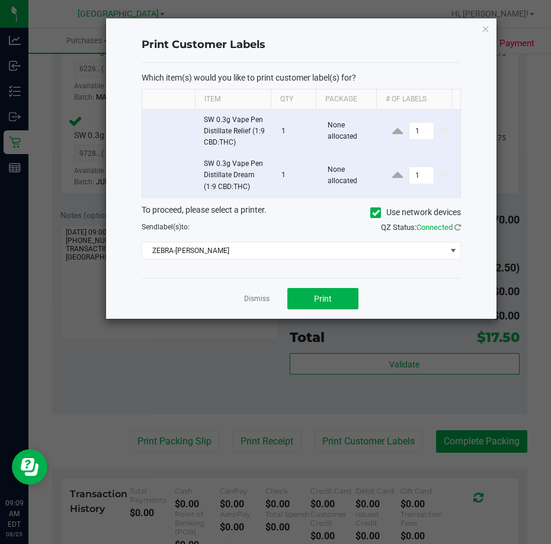
click at [331, 286] on div "Dismiss Print" at bounding box center [302, 298] width 320 height 41
click at [319, 291] on button "Print" at bounding box center [322, 298] width 71 height 21
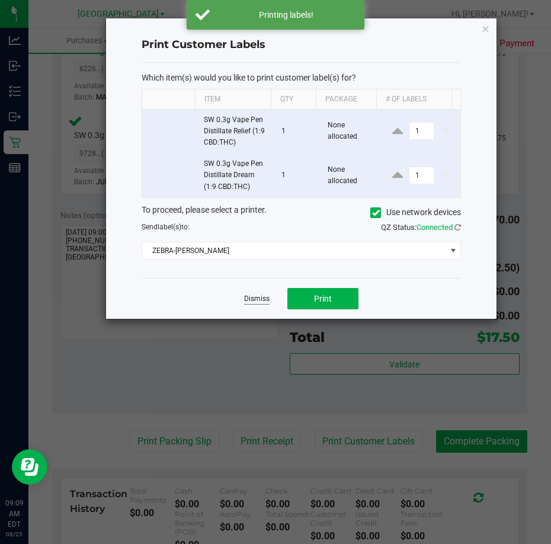
click at [246, 298] on link "Dismiss" at bounding box center [256, 299] width 25 height 10
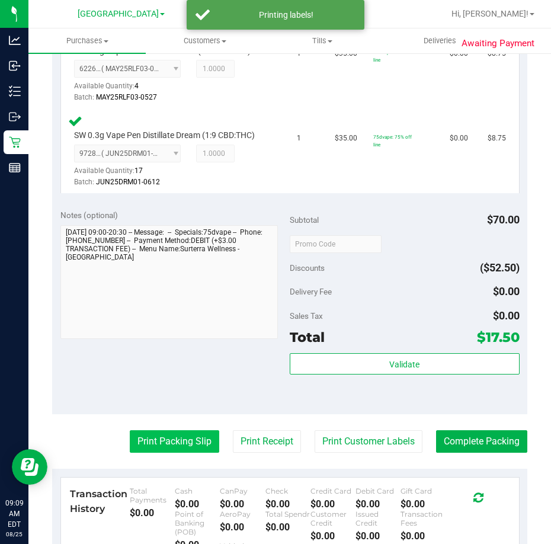
click at [149, 443] on button "Print Packing Slip" at bounding box center [174, 441] width 89 height 23
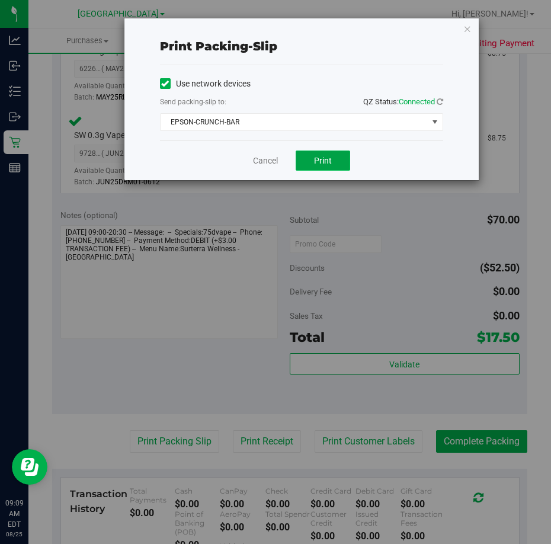
click at [315, 159] on span "Print" at bounding box center [323, 160] width 18 height 9
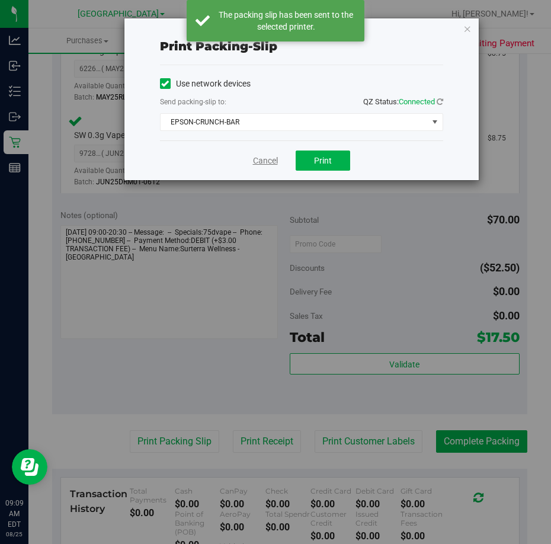
click at [260, 157] on link "Cancel" at bounding box center [265, 161] width 25 height 12
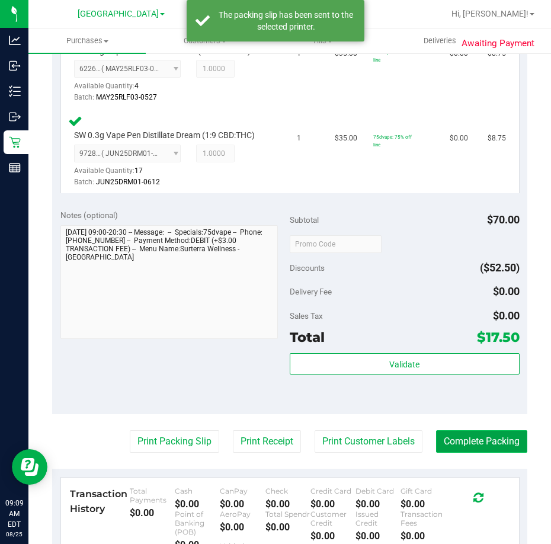
click at [467, 439] on button "Complete Packing" at bounding box center [481, 441] width 91 height 23
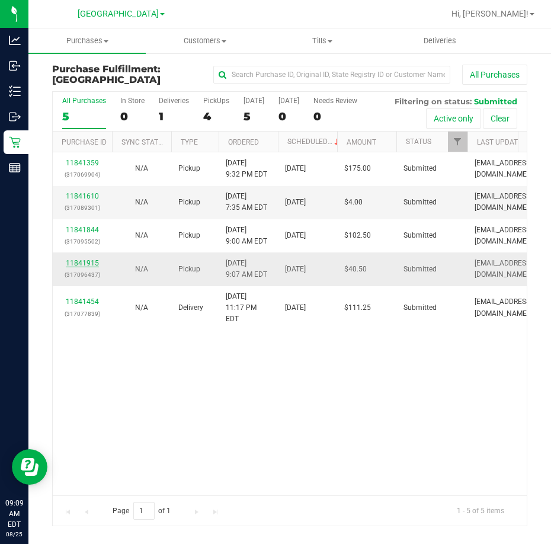
click at [82, 261] on link "11841915" at bounding box center [82, 263] width 33 height 8
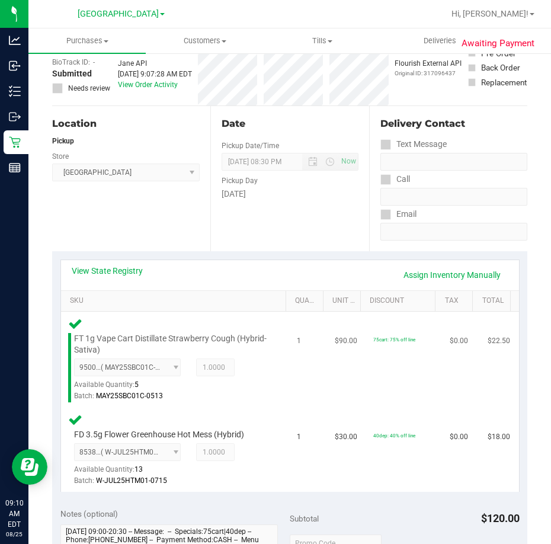
scroll to position [237, 0]
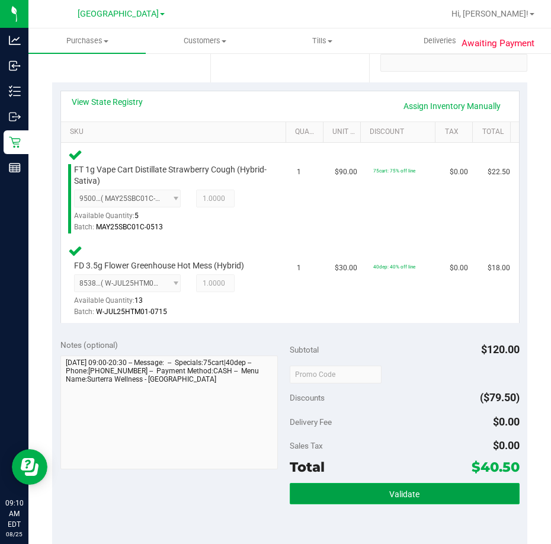
click at [366, 497] on button "Validate" at bounding box center [405, 493] width 230 height 21
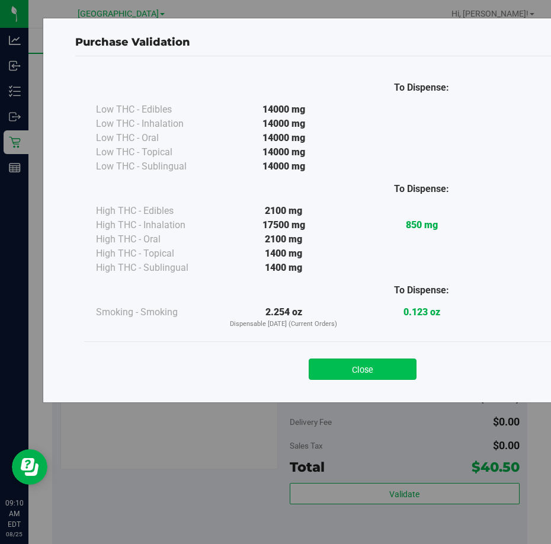
click at [366, 371] on button "Close" at bounding box center [363, 368] width 108 height 21
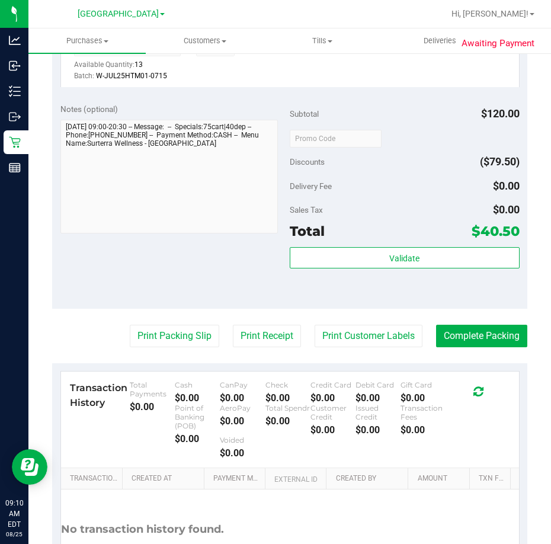
scroll to position [474, 0]
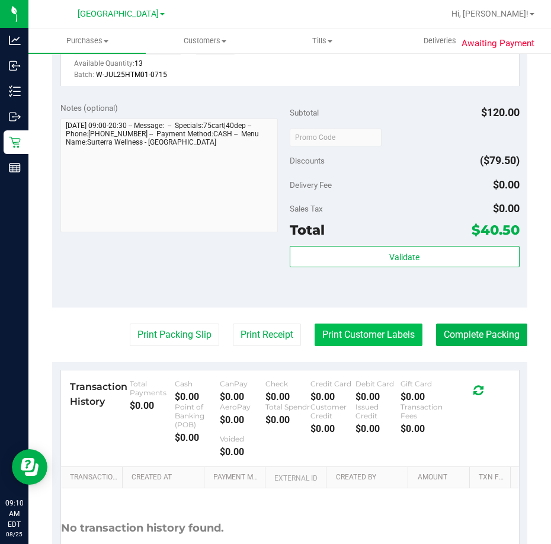
click at [367, 330] on button "Print Customer Labels" at bounding box center [369, 335] width 108 height 23
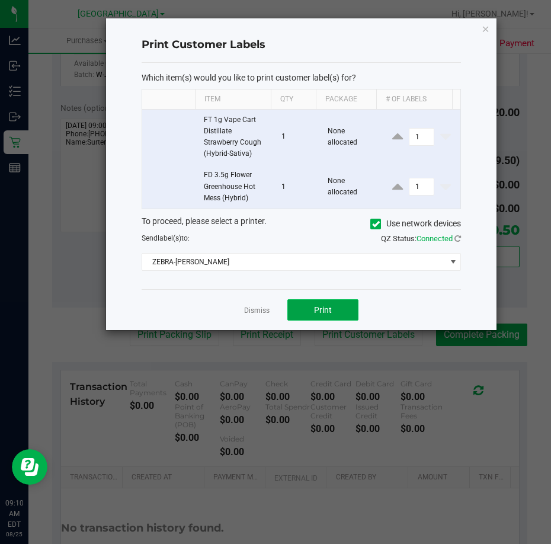
click at [316, 319] on button "Print" at bounding box center [322, 309] width 71 height 21
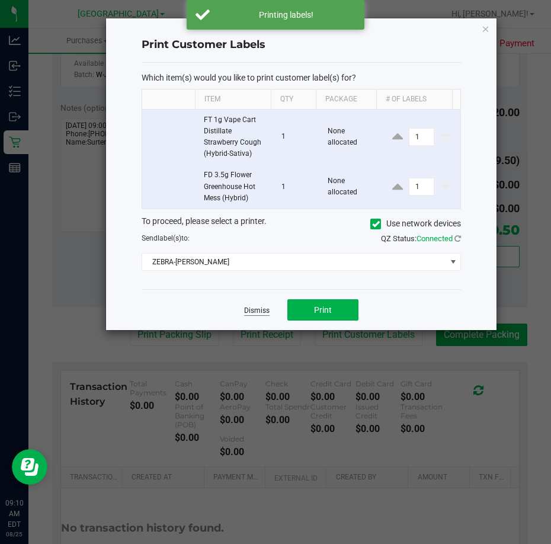
click at [260, 312] on link "Dismiss" at bounding box center [256, 311] width 25 height 10
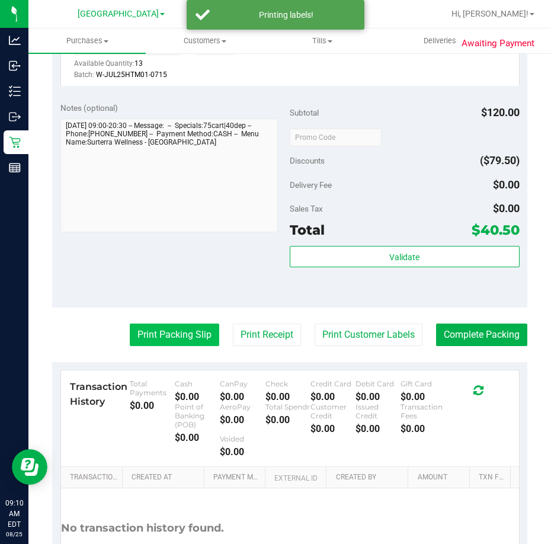
click at [184, 338] on button "Print Packing Slip" at bounding box center [174, 335] width 89 height 23
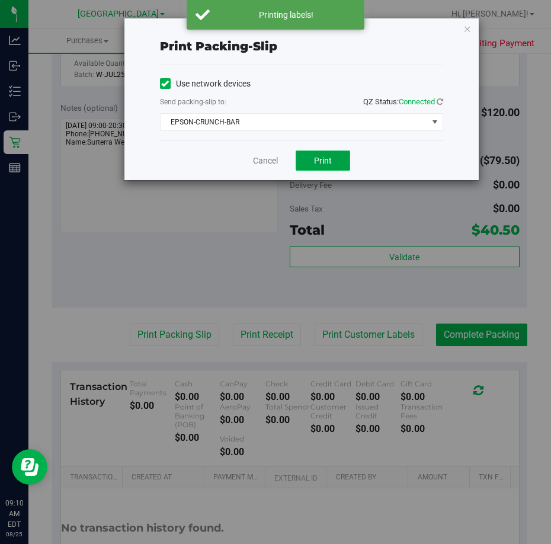
click at [325, 165] on span "Print" at bounding box center [323, 160] width 18 height 9
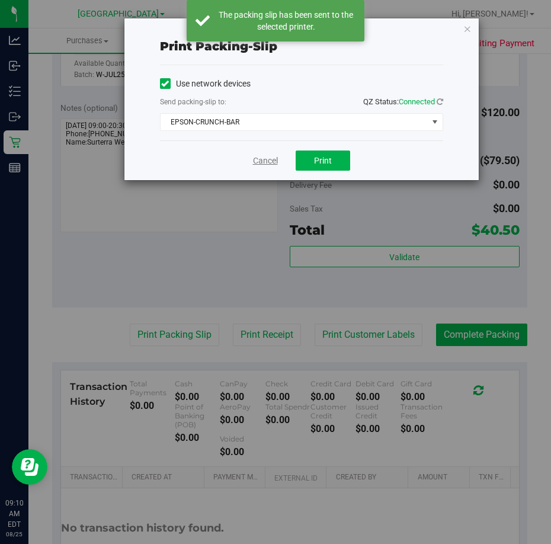
click at [273, 162] on link "Cancel" at bounding box center [265, 161] width 25 height 12
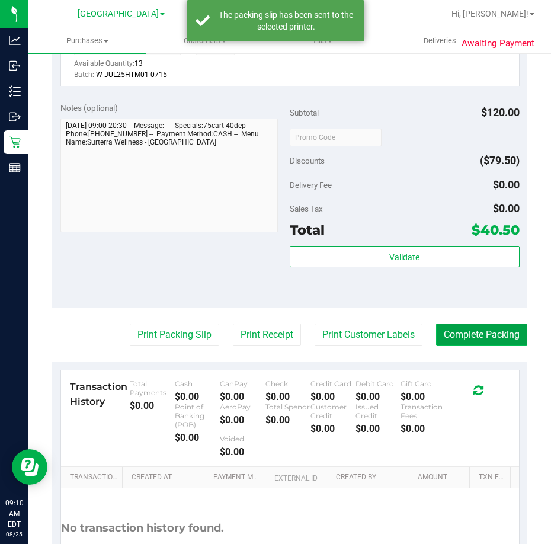
click at [477, 335] on button "Complete Packing" at bounding box center [481, 335] width 91 height 23
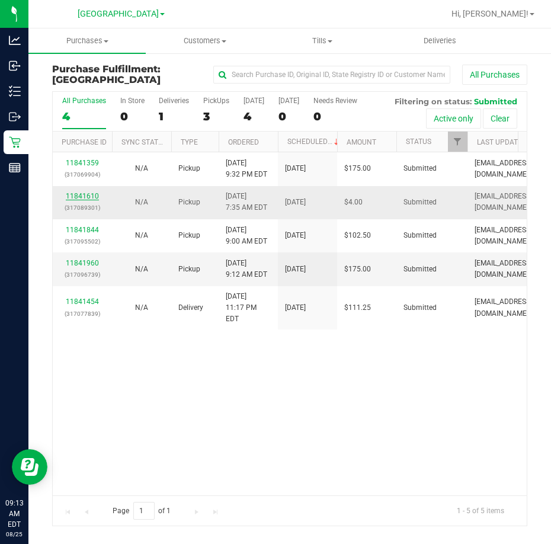
click at [82, 198] on link "11841610" at bounding box center [82, 196] width 33 height 8
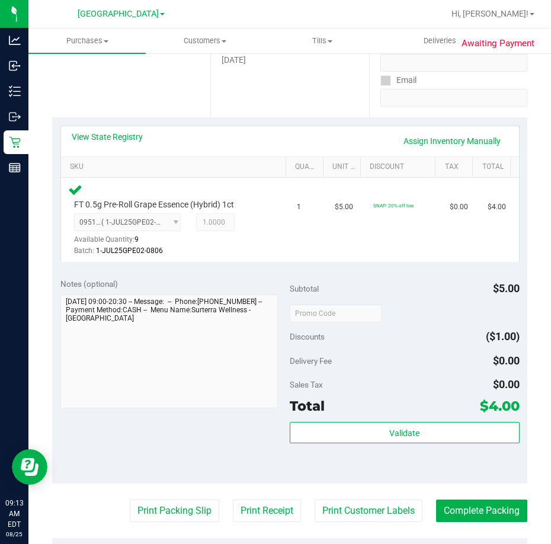
scroll to position [237, 0]
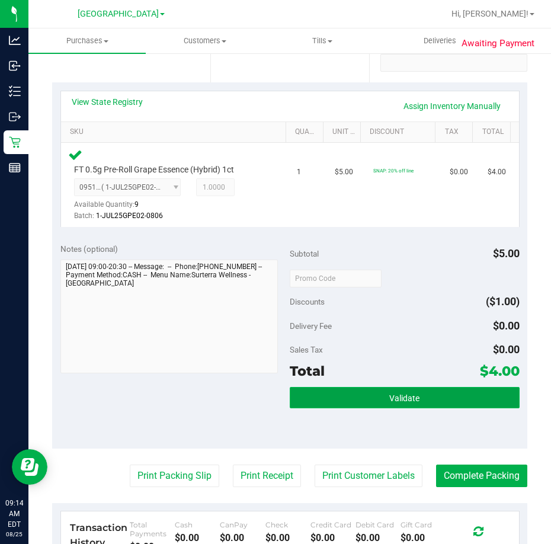
click at [389, 395] on span "Validate" at bounding box center [404, 397] width 30 height 9
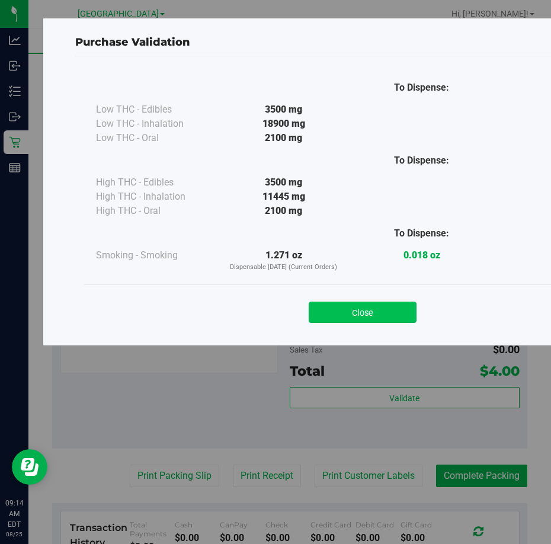
click at [374, 313] on button "Close" at bounding box center [363, 312] width 108 height 21
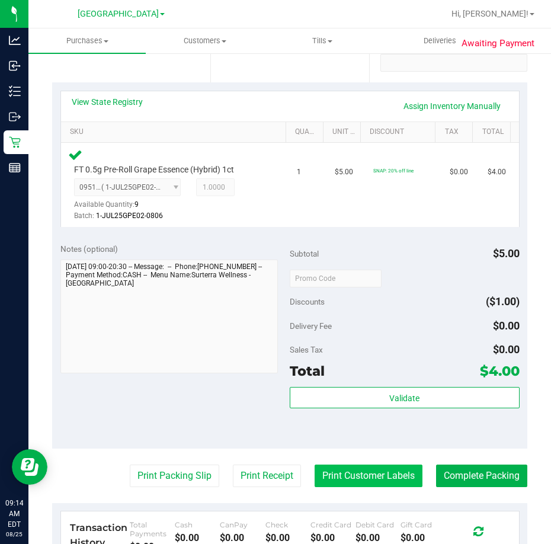
click at [350, 466] on button "Print Customer Labels" at bounding box center [369, 476] width 108 height 23
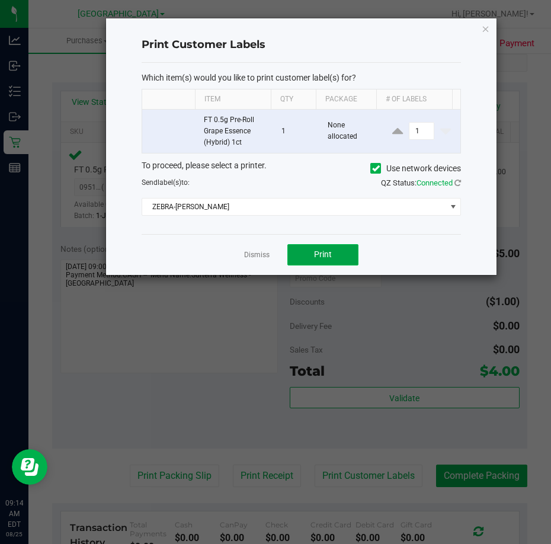
click at [329, 263] on button "Print" at bounding box center [322, 254] width 71 height 21
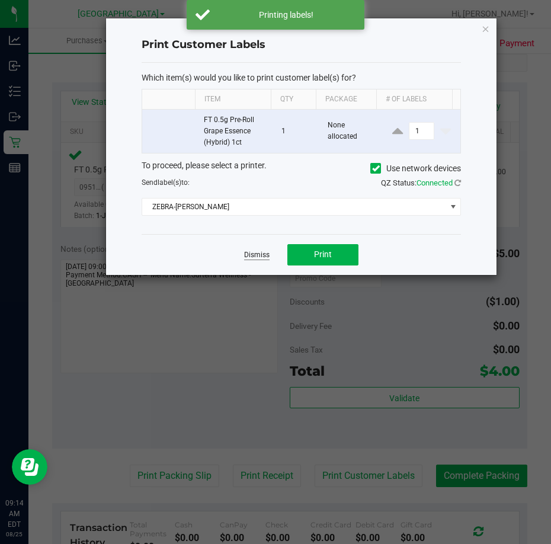
click at [261, 254] on link "Dismiss" at bounding box center [256, 255] width 25 height 10
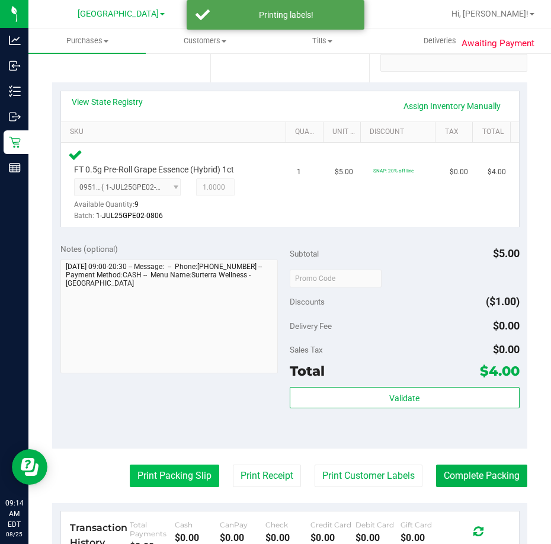
click at [173, 473] on button "Print Packing Slip" at bounding box center [174, 476] width 89 height 23
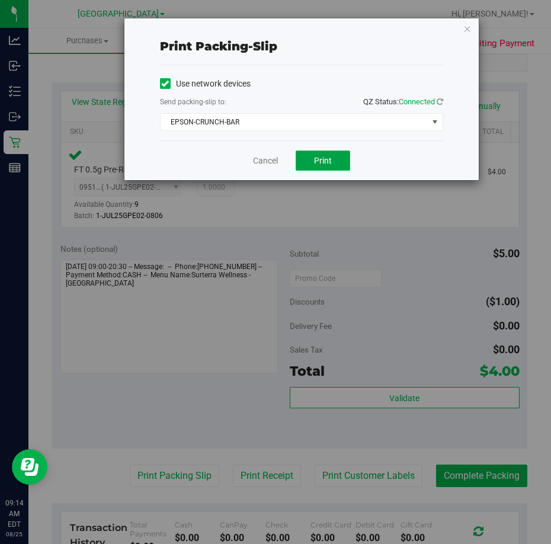
click at [326, 165] on button "Print" at bounding box center [323, 161] width 55 height 20
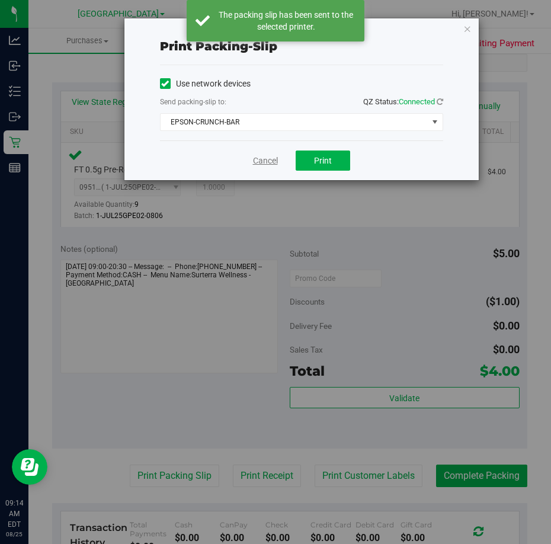
click at [266, 158] on link "Cancel" at bounding box center [265, 161] width 25 height 12
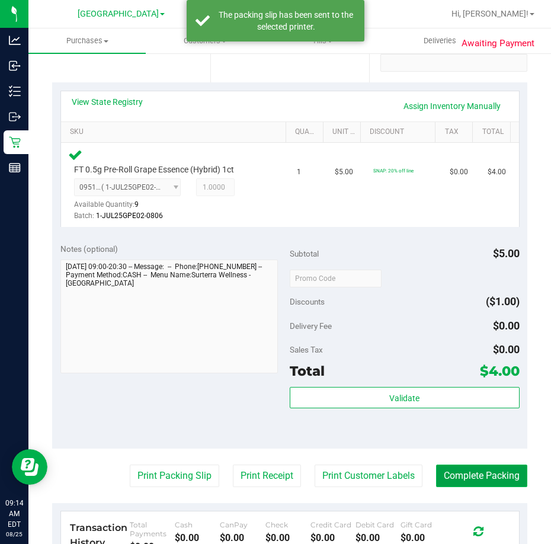
click at [482, 476] on button "Complete Packing" at bounding box center [481, 476] width 91 height 23
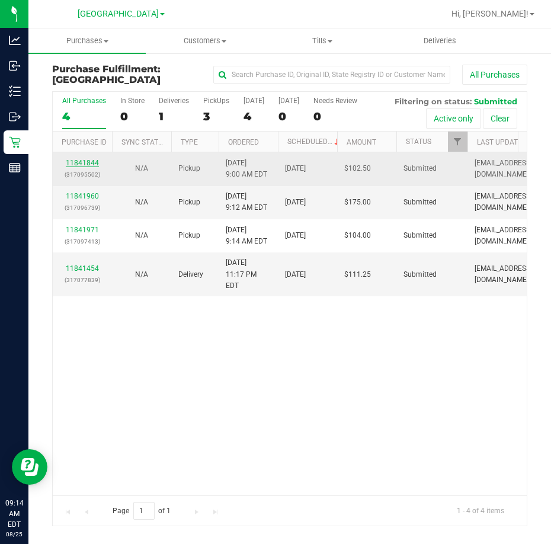
click at [82, 164] on link "11841844" at bounding box center [82, 163] width 33 height 8
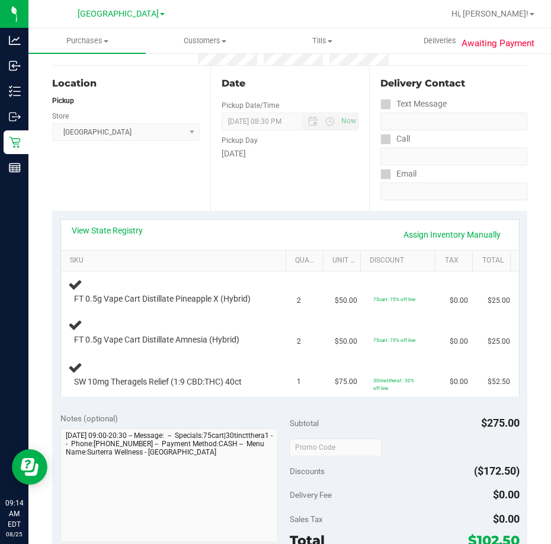
scroll to position [119, 0]
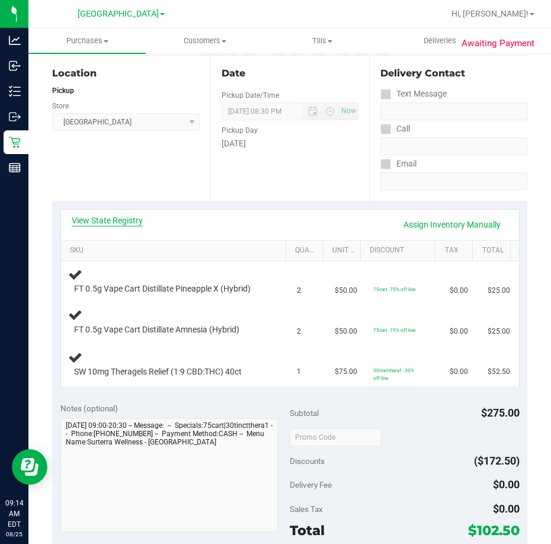
click at [113, 226] on link "View State Registry" at bounding box center [107, 220] width 71 height 12
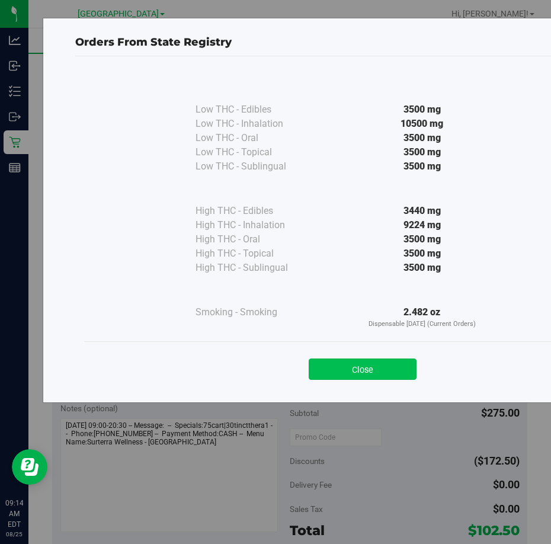
click at [395, 363] on button "Close" at bounding box center [363, 368] width 108 height 21
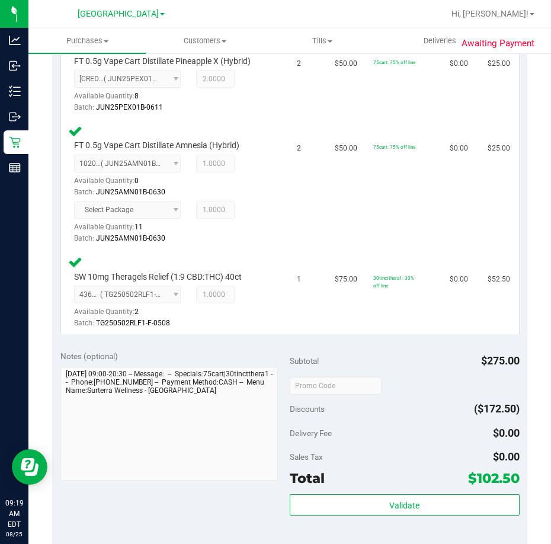
scroll to position [415, 0]
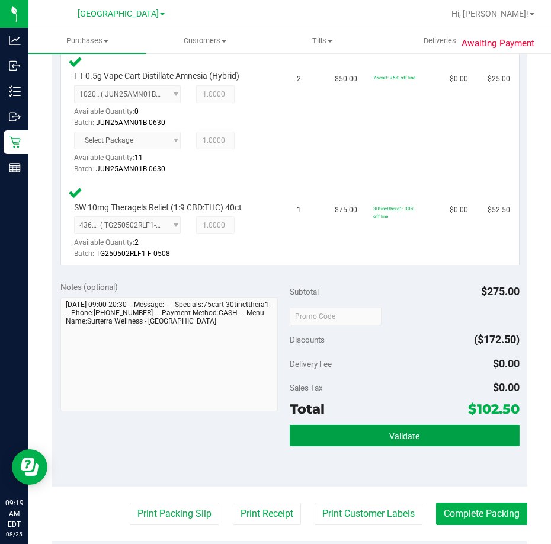
click at [417, 438] on button "Validate" at bounding box center [405, 435] width 230 height 21
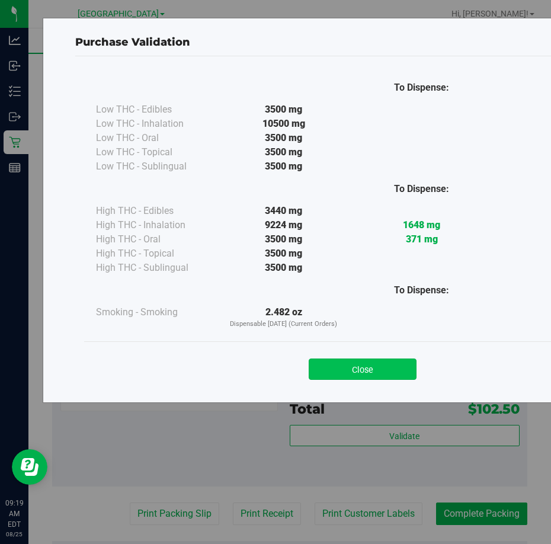
click at [380, 372] on button "Close" at bounding box center [363, 368] width 108 height 21
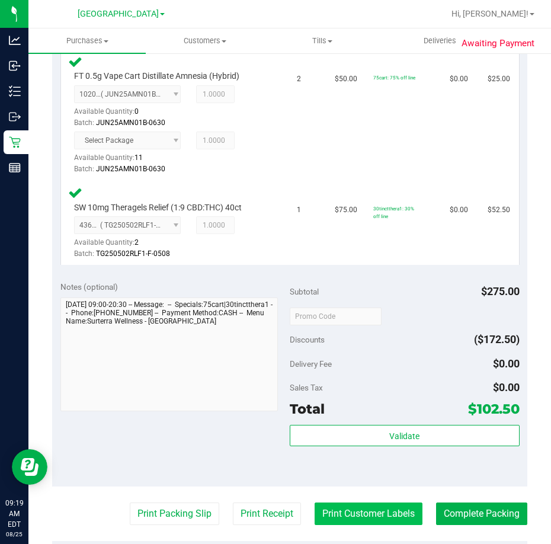
click at [354, 515] on button "Print Customer Labels" at bounding box center [369, 513] width 108 height 23
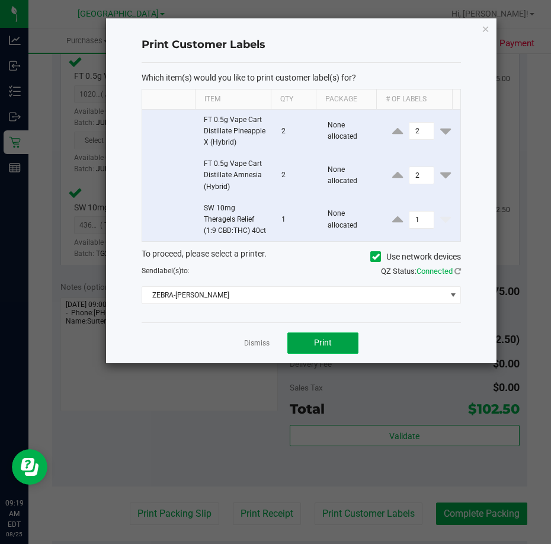
click at [309, 350] on button "Print" at bounding box center [322, 342] width 71 height 21
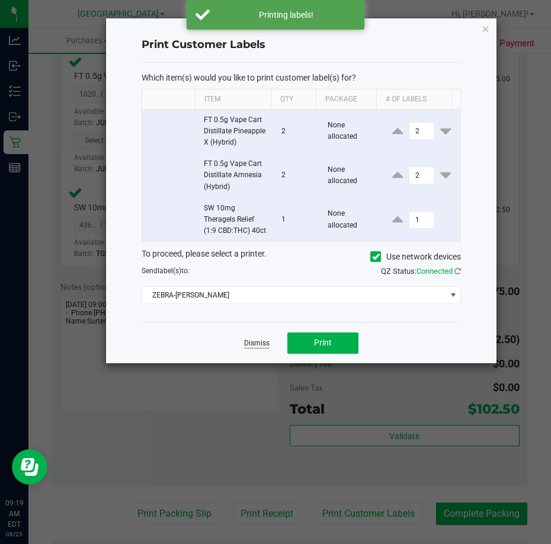
click at [263, 342] on link "Dismiss" at bounding box center [256, 343] width 25 height 10
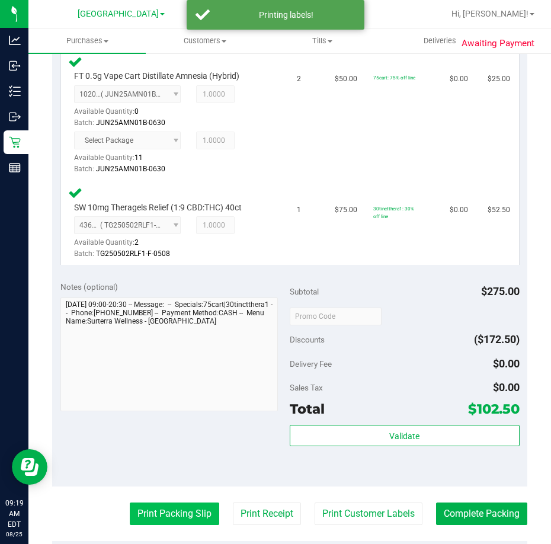
click at [167, 510] on button "Print Packing Slip" at bounding box center [174, 513] width 89 height 23
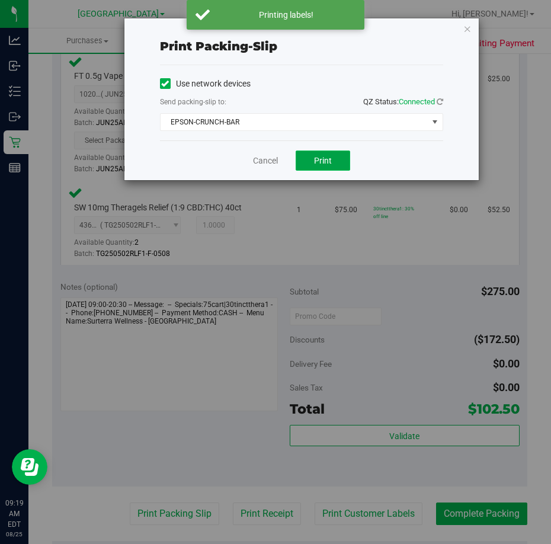
click at [308, 164] on button "Print" at bounding box center [323, 161] width 55 height 20
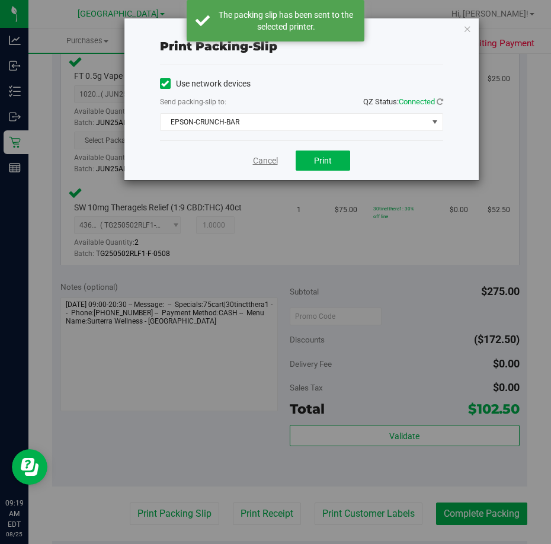
click at [273, 161] on link "Cancel" at bounding box center [265, 161] width 25 height 12
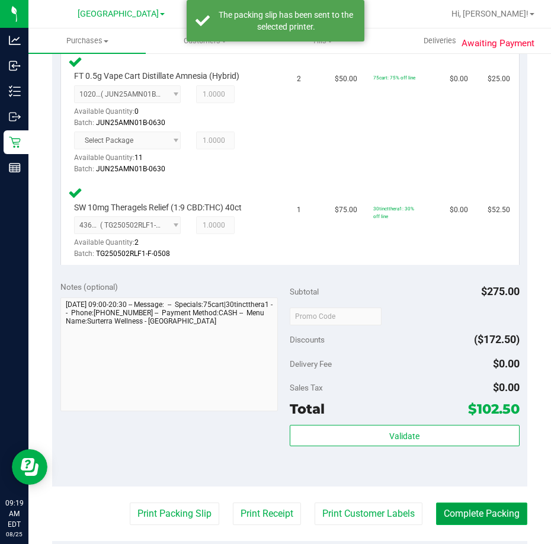
click at [453, 508] on button "Complete Packing" at bounding box center [481, 513] width 91 height 23
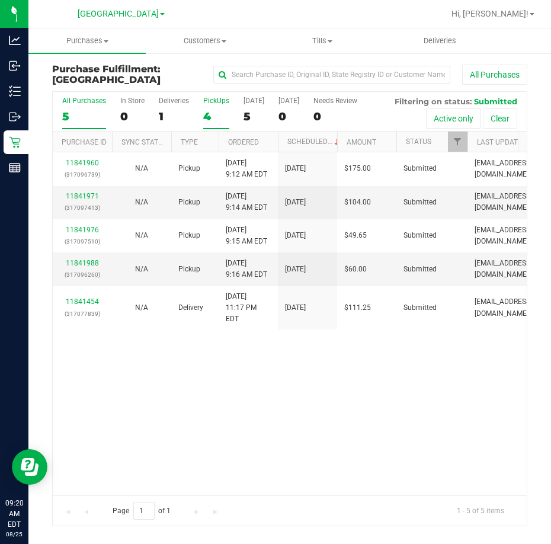
click at [217, 101] on div "PickUps" at bounding box center [216, 101] width 26 height 8
click at [0, 0] on input "PickUps 4" at bounding box center [0, 0] width 0 height 0
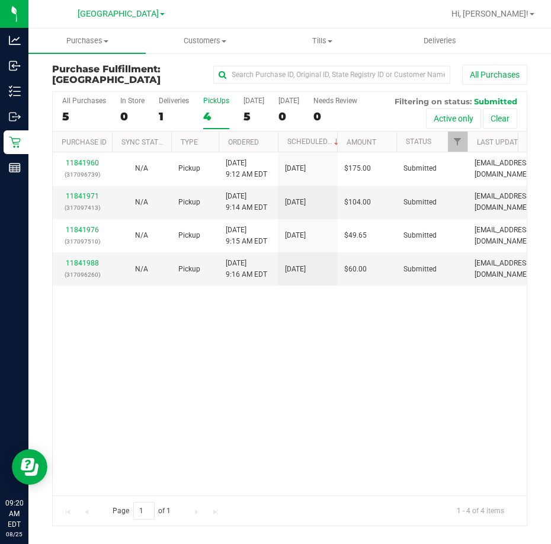
click at [217, 101] on div "PickUps" at bounding box center [216, 101] width 26 height 8
click at [0, 0] on input "PickUps 4" at bounding box center [0, 0] width 0 height 0
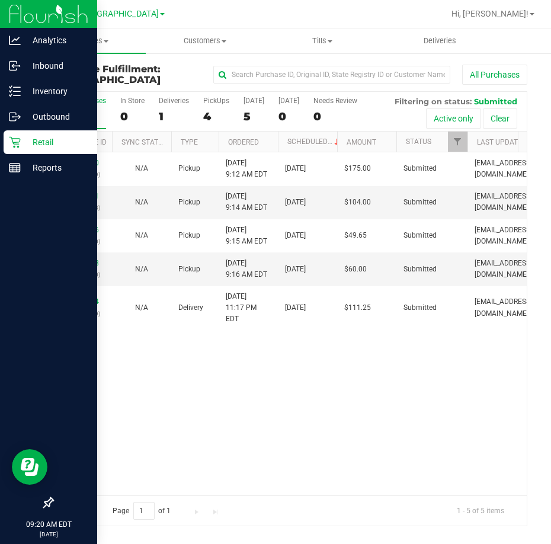
click at [37, 140] on p "Retail" at bounding box center [56, 142] width 71 height 14
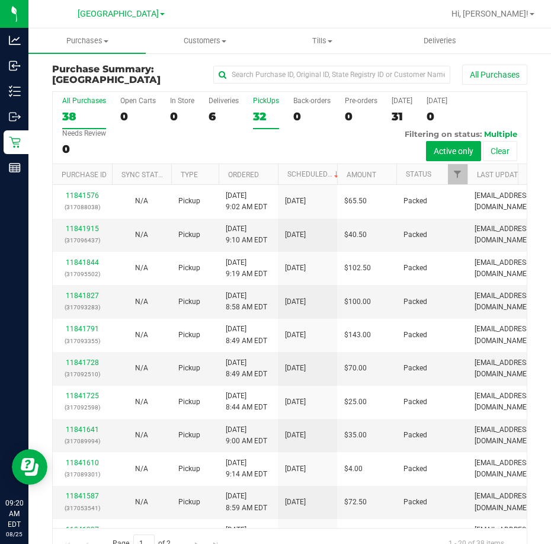
click at [268, 100] on div "PickUps" at bounding box center [266, 101] width 26 height 8
click at [0, 0] on input "PickUps 32" at bounding box center [0, 0] width 0 height 0
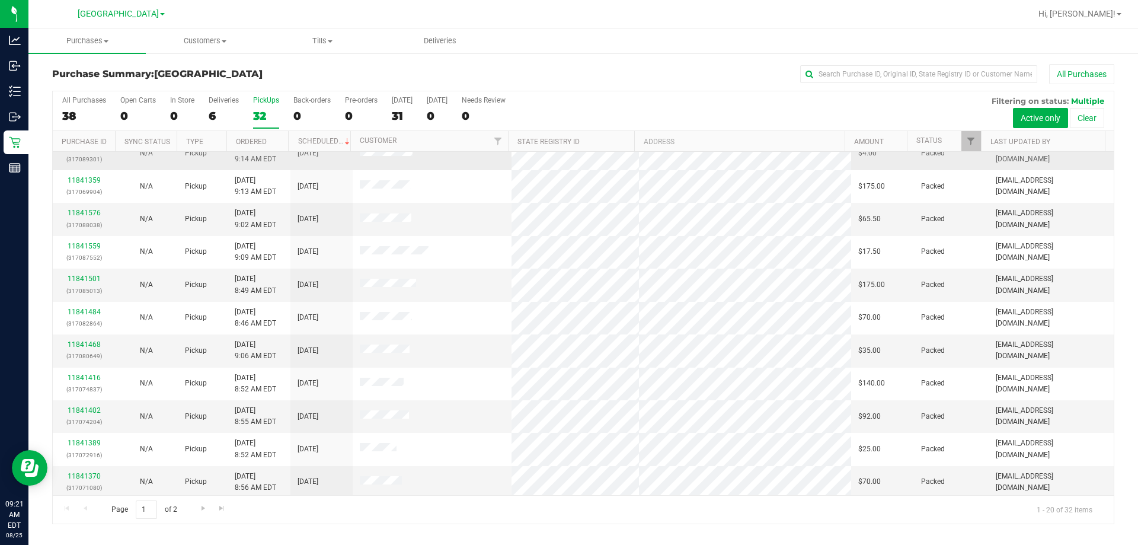
scroll to position [313, 0]
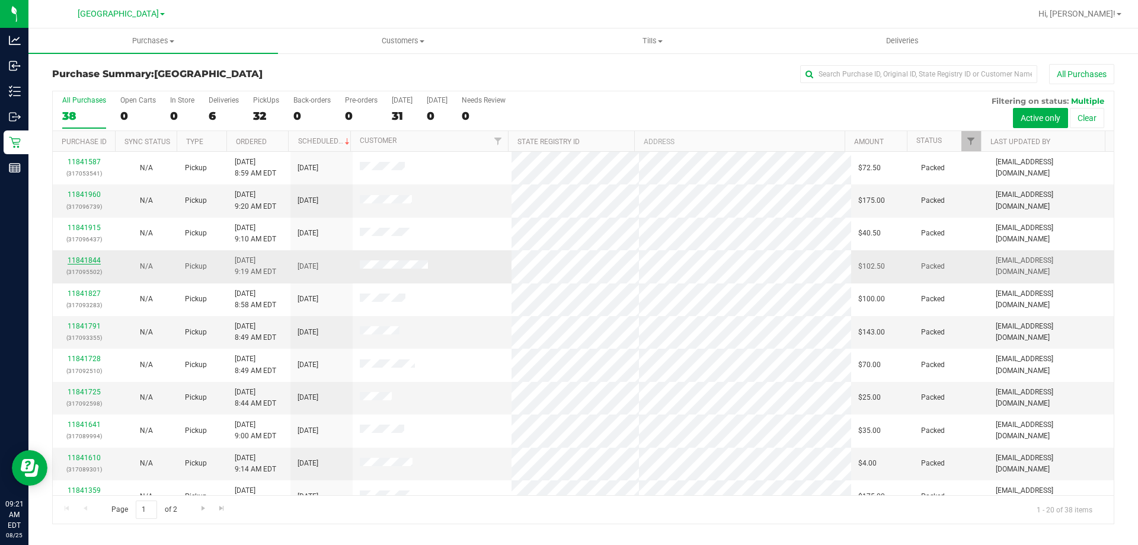
click at [89, 263] on link "11841844" at bounding box center [84, 260] width 33 height 8
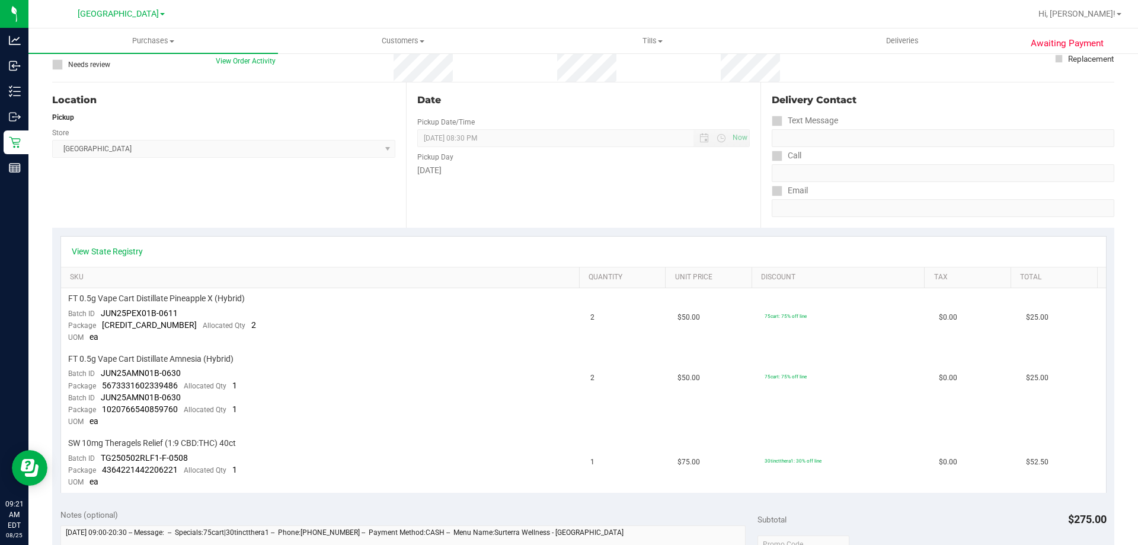
scroll to position [119, 0]
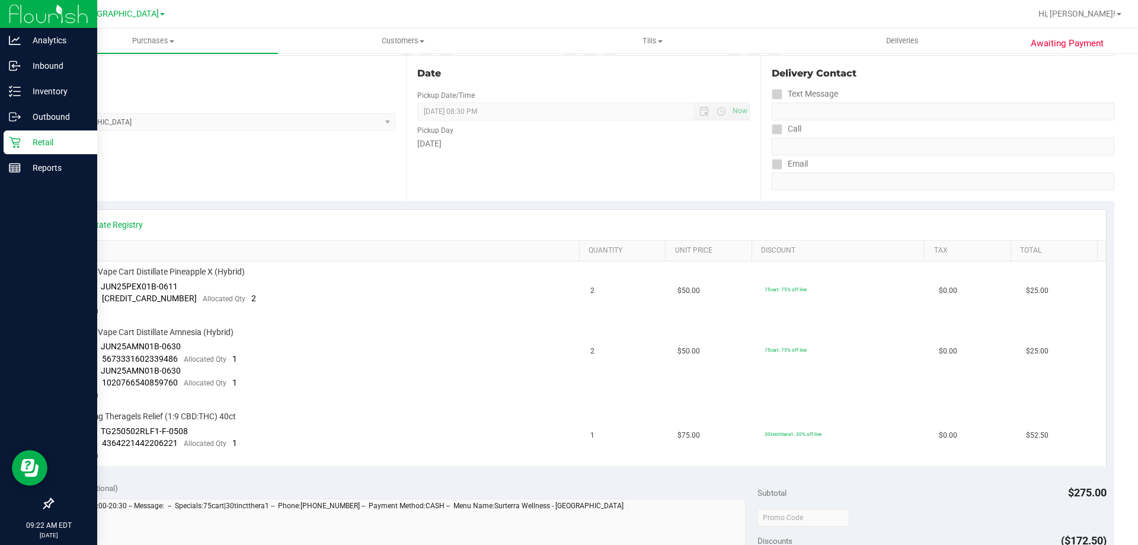
click at [47, 135] on div "Retail" at bounding box center [51, 142] width 94 height 24
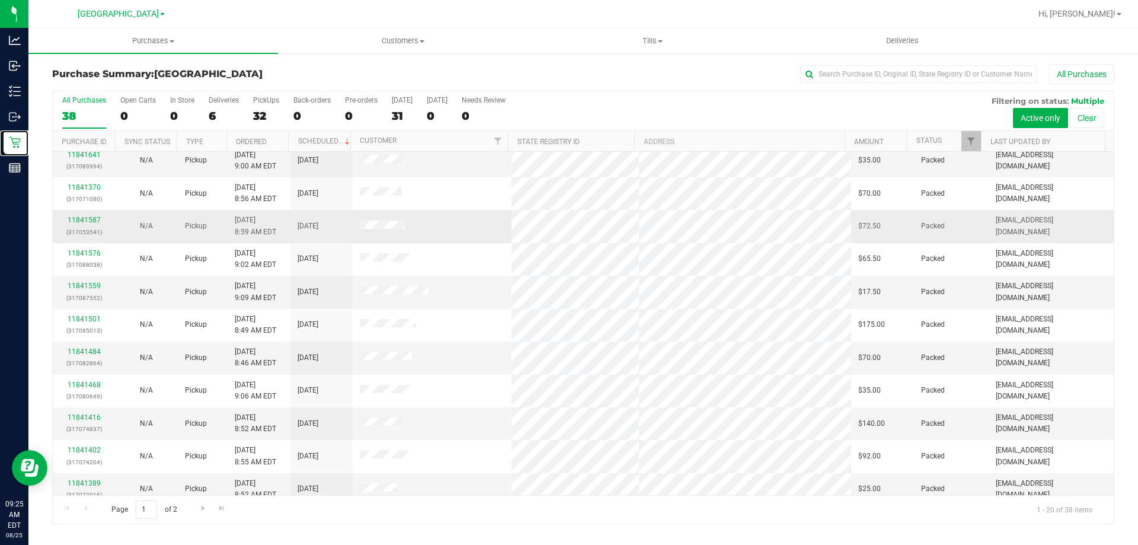
scroll to position [313, 0]
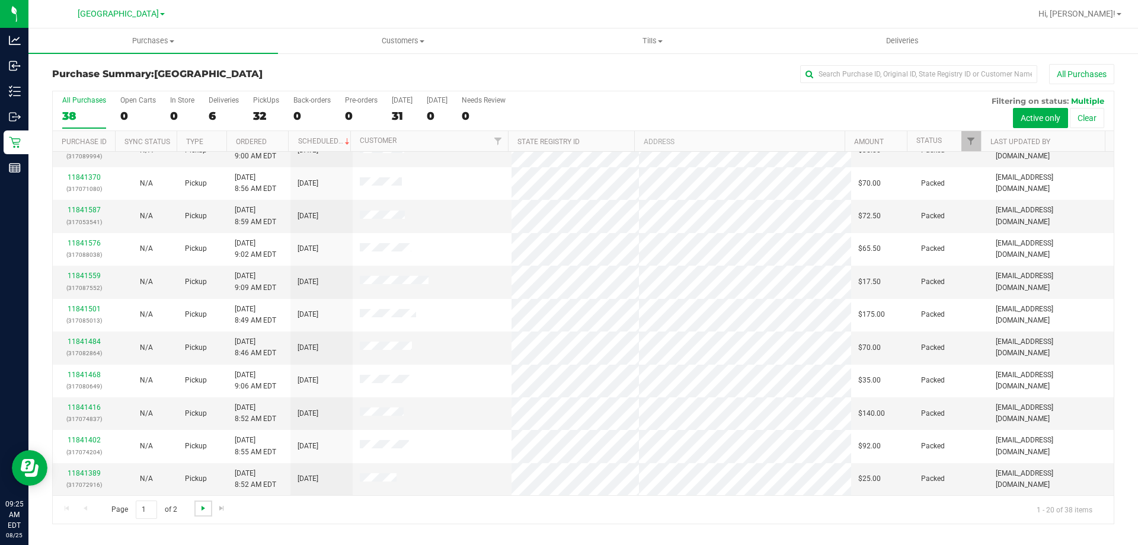
click at [199, 510] on span "Go to the next page" at bounding box center [202, 507] width 9 height 9
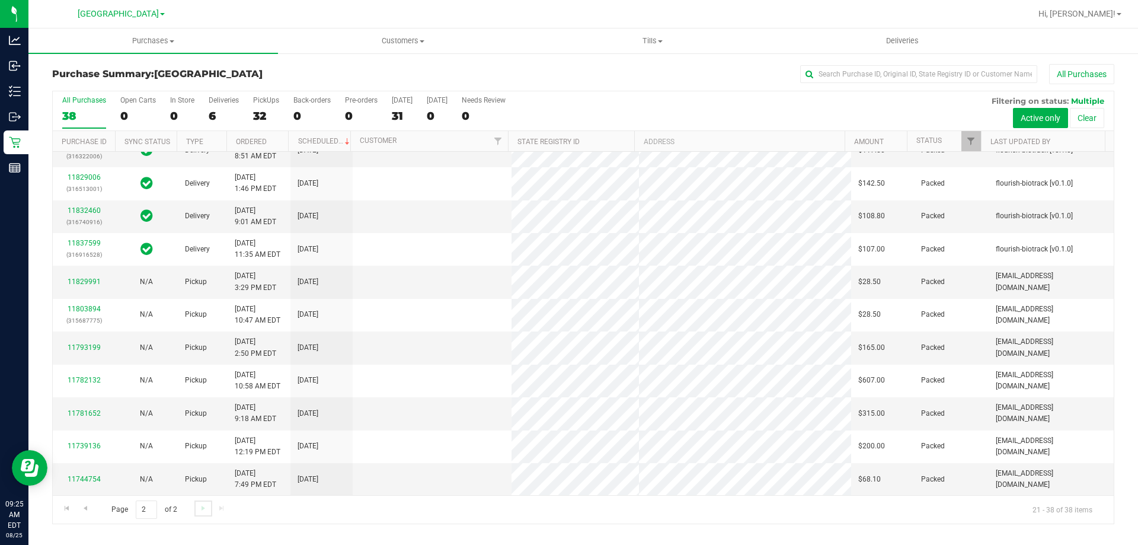
scroll to position [0, 0]
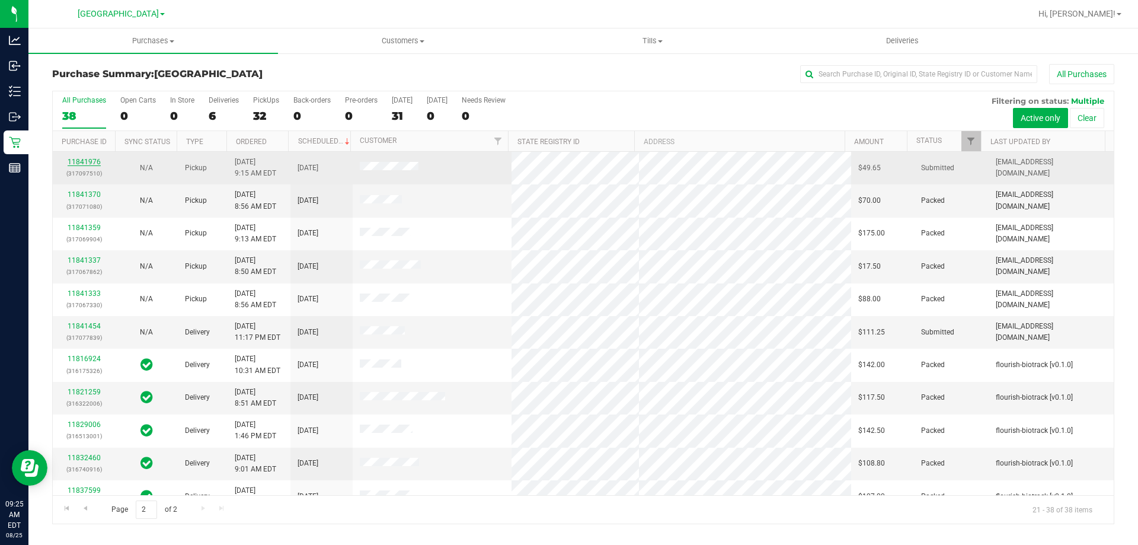
click at [86, 161] on link "11841976" at bounding box center [84, 162] width 33 height 8
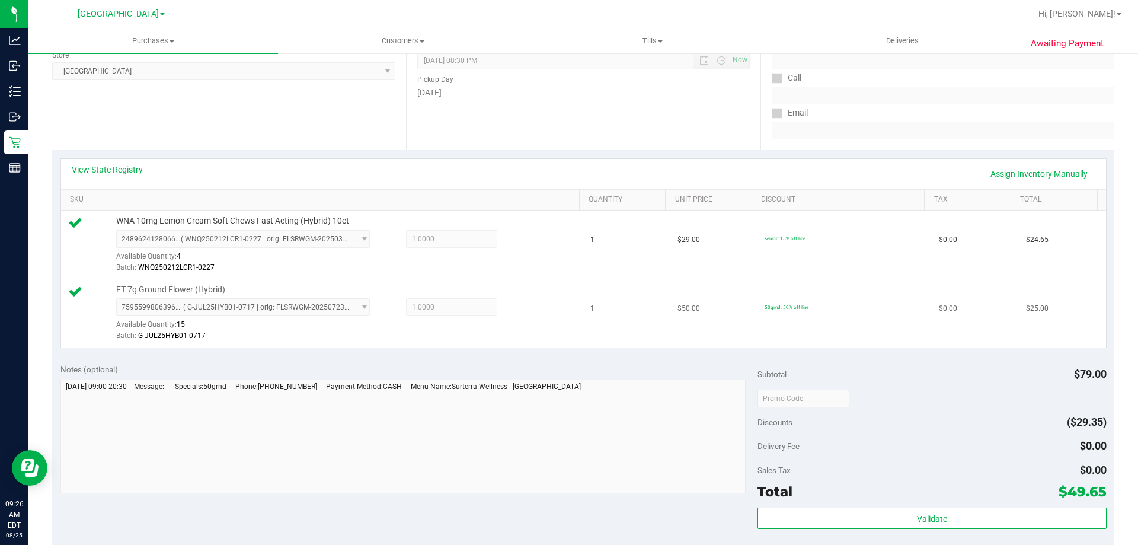
scroll to position [237, 0]
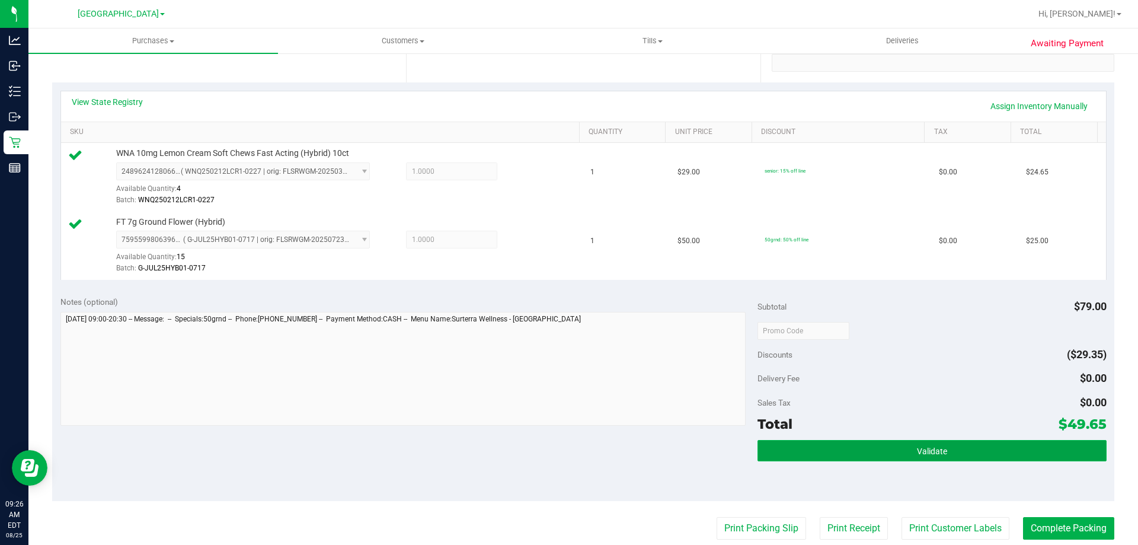
click at [882, 445] on button "Validate" at bounding box center [931, 450] width 348 height 21
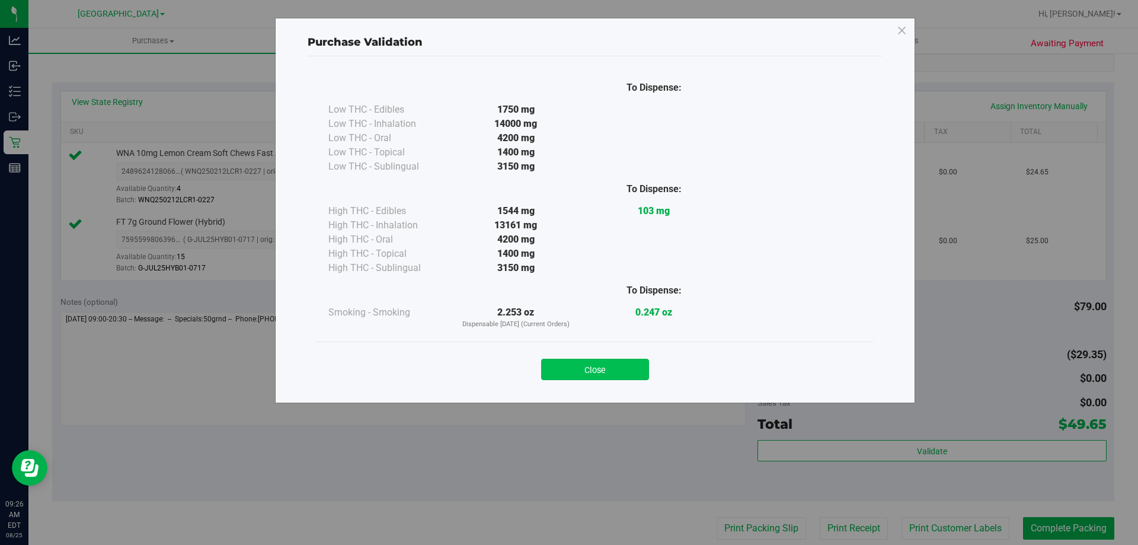
click at [627, 360] on button "Close" at bounding box center [595, 368] width 108 height 21
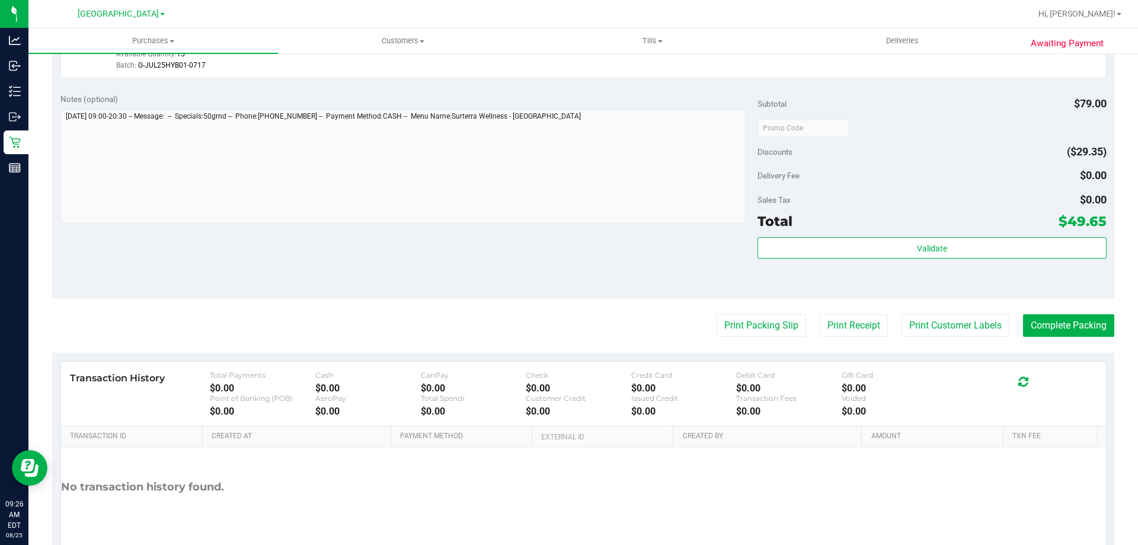
scroll to position [474, 0]
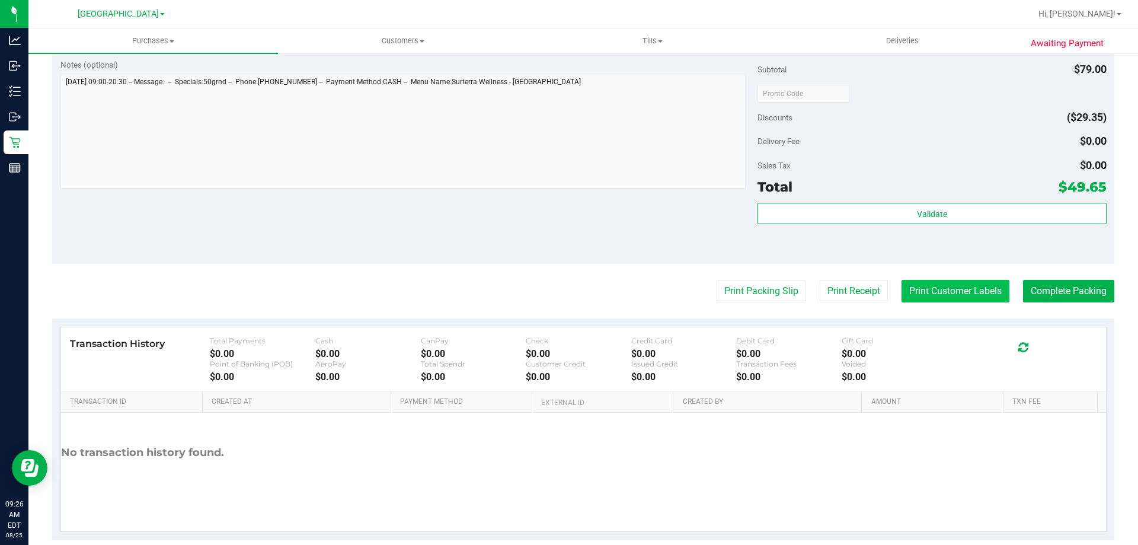
click at [923, 281] on button "Print Customer Labels" at bounding box center [955, 291] width 108 height 23
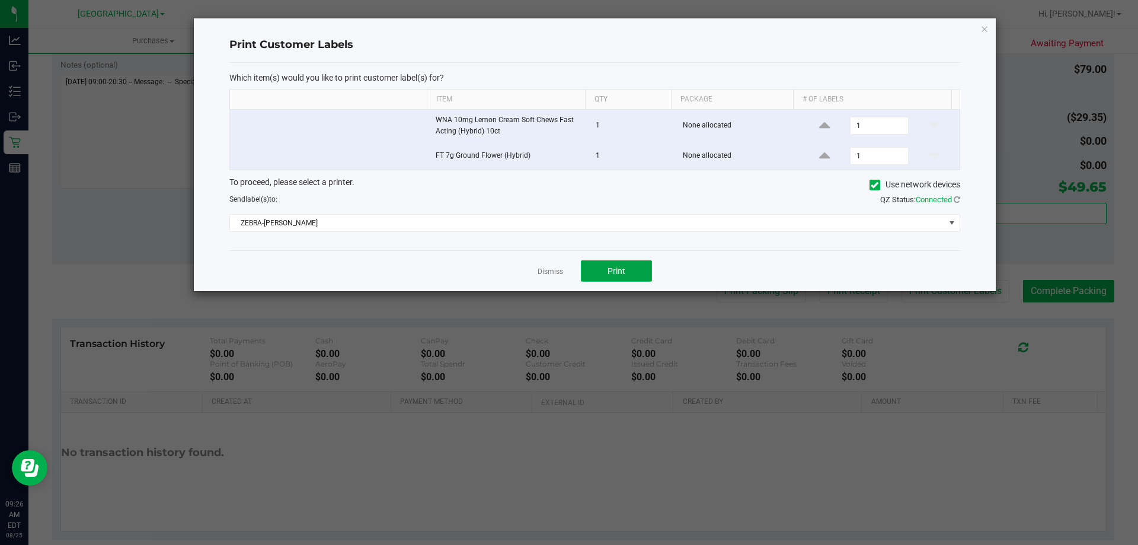
click at [614, 267] on span "Print" at bounding box center [616, 270] width 18 height 9
click at [539, 267] on link "Dismiss" at bounding box center [549, 272] width 25 height 10
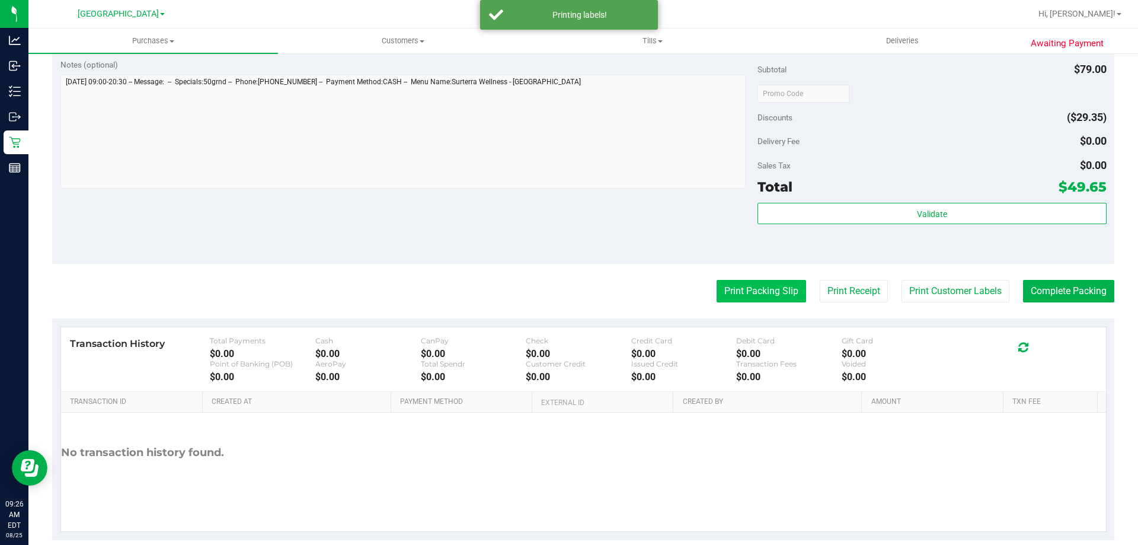
click at [735, 292] on button "Print Packing Slip" at bounding box center [760, 291] width 89 height 23
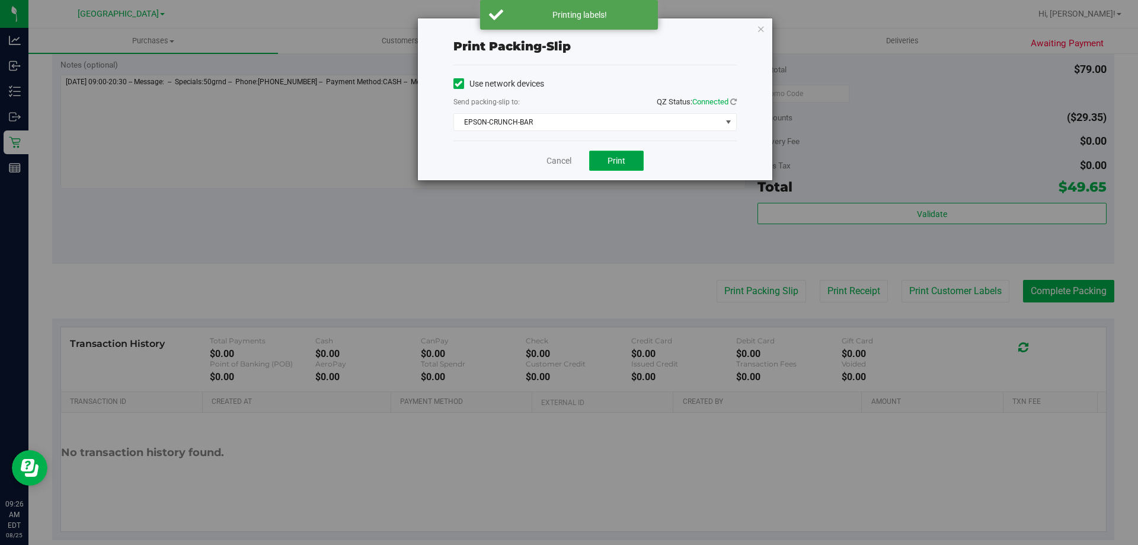
click at [620, 167] on button "Print" at bounding box center [616, 161] width 55 height 20
click at [566, 162] on link "Cancel" at bounding box center [558, 161] width 25 height 12
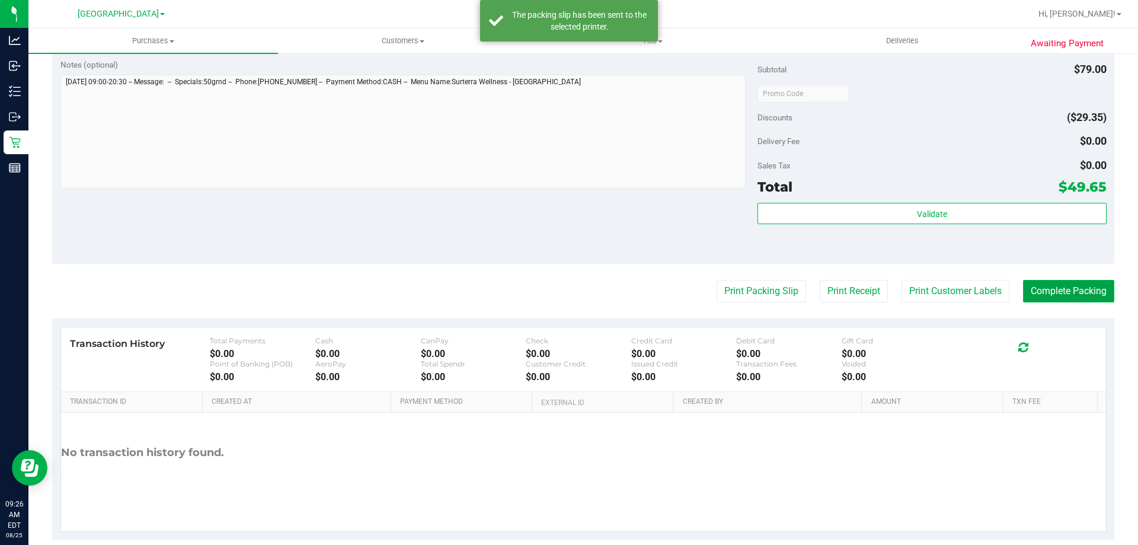
click at [1060, 283] on button "Complete Packing" at bounding box center [1068, 291] width 91 height 23
